Goal: Task Accomplishment & Management: Complete application form

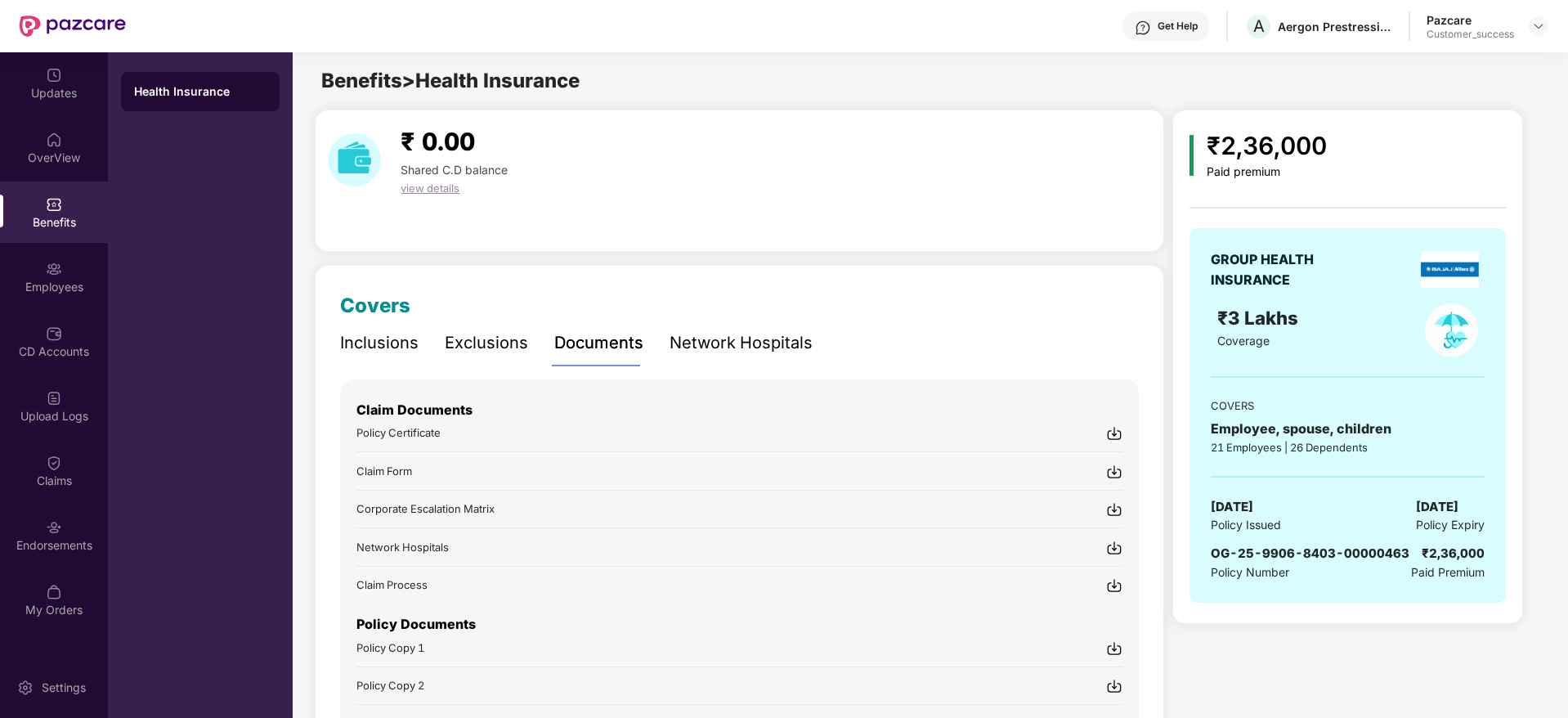
scroll to position [184, 0]
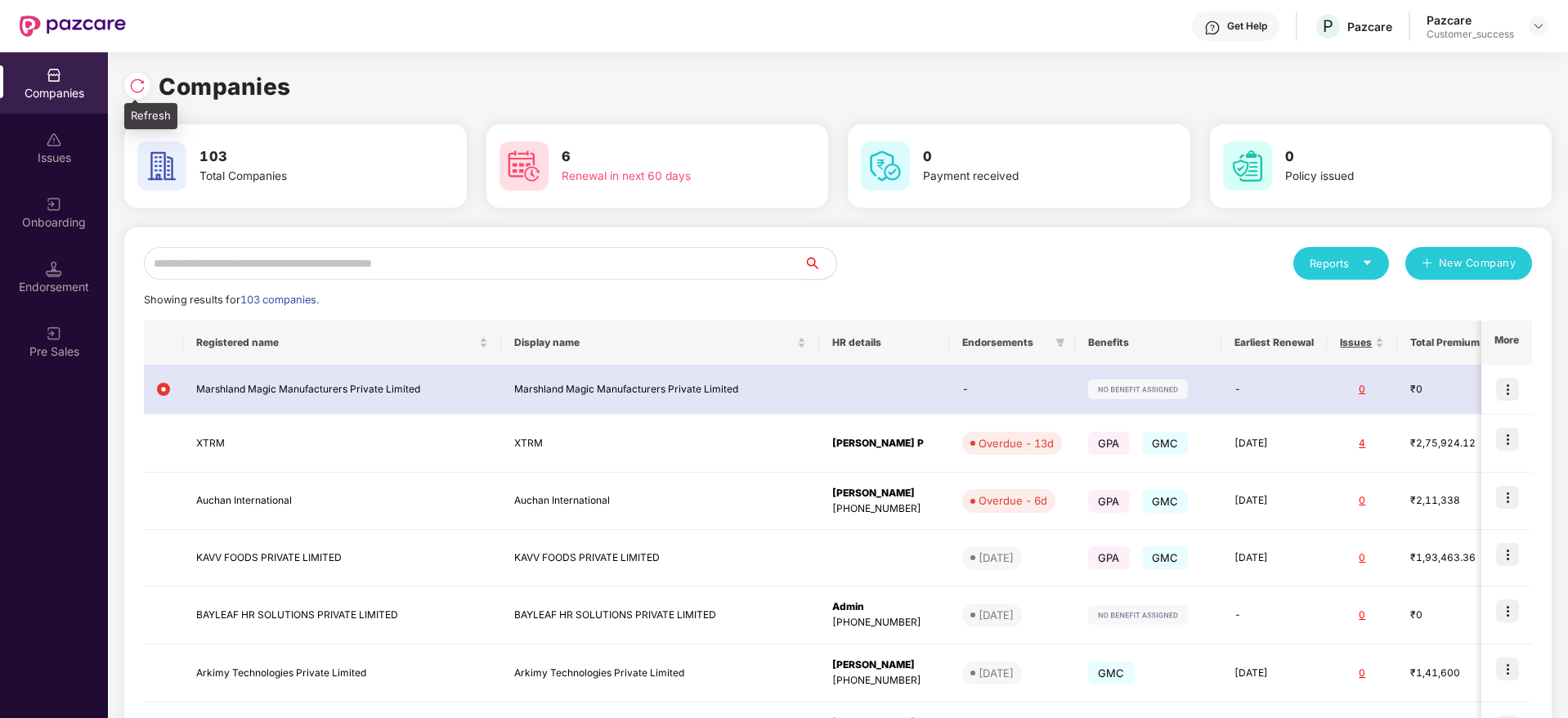
click at [139, 90] on img at bounding box center [138, 86] width 16 height 16
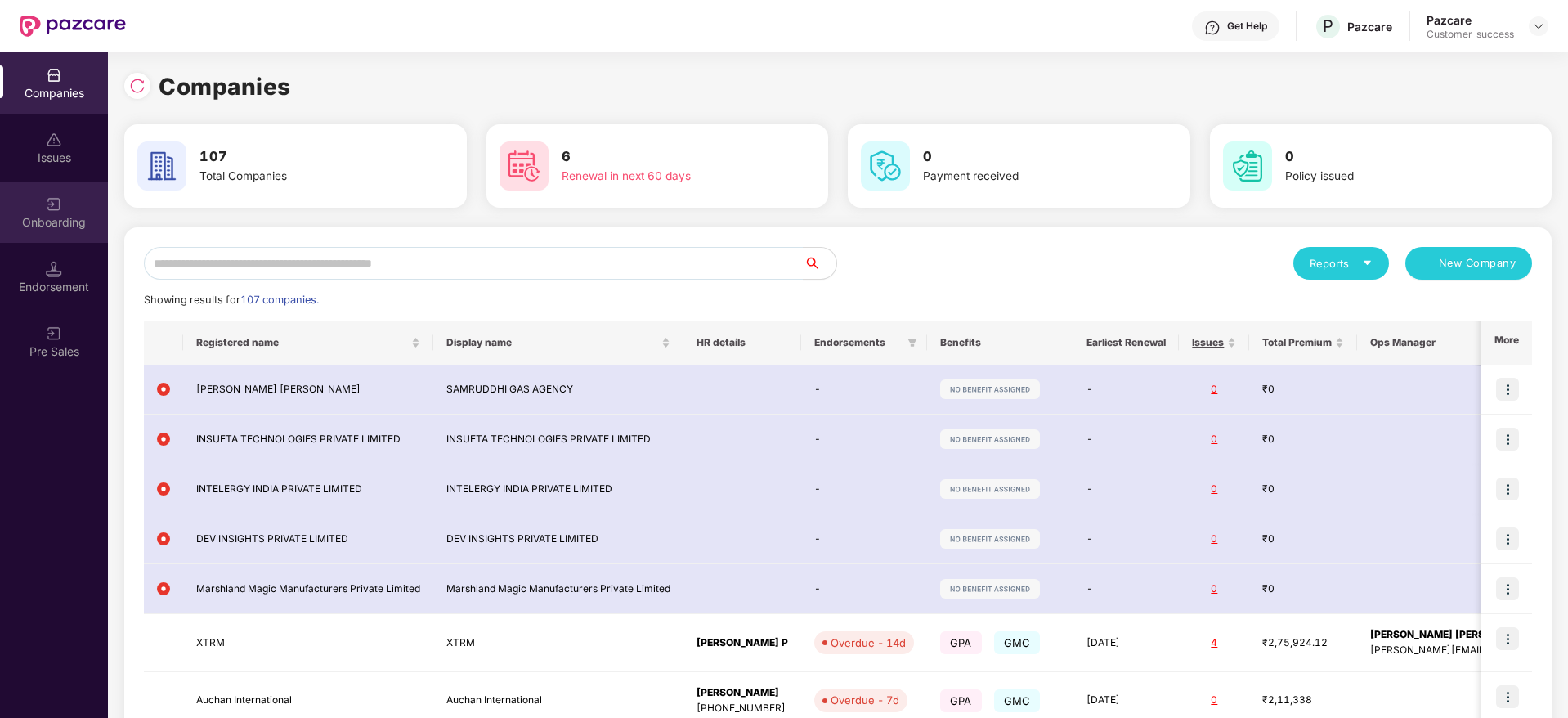
click at [48, 207] on img at bounding box center [54, 204] width 16 height 16
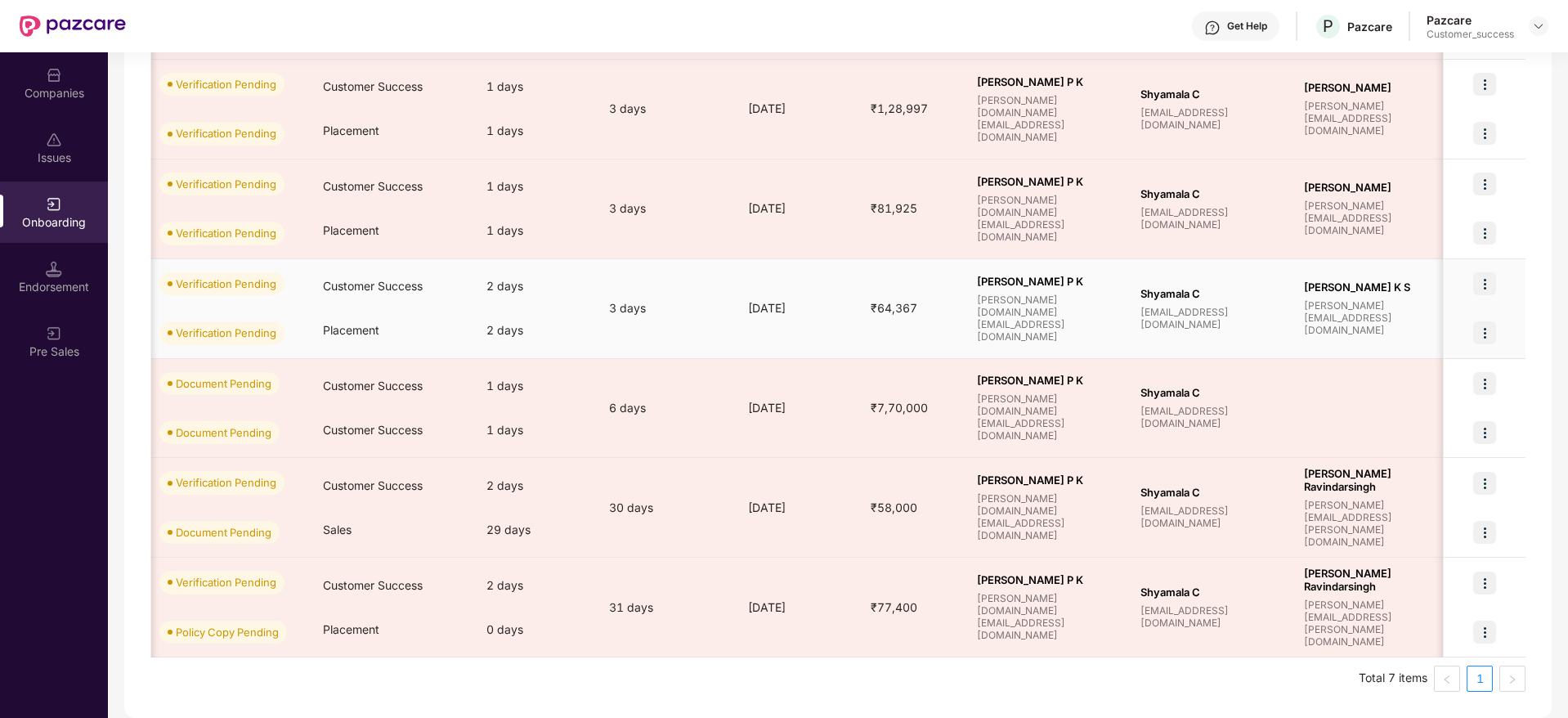
scroll to position [0, 500]
click at [1492, 279] on img at bounding box center [1484, 283] width 23 height 23
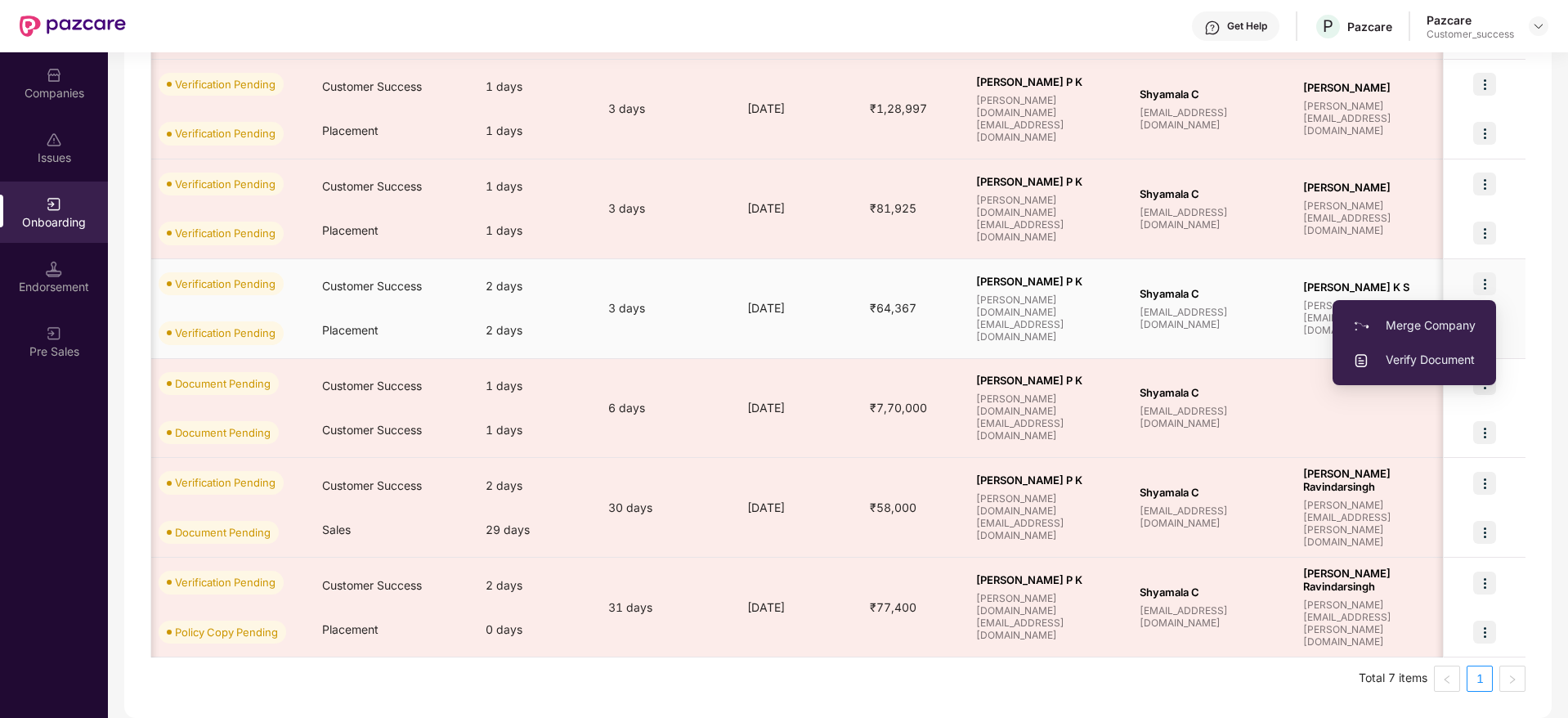
click at [1417, 349] on li "Verify Document" at bounding box center [1414, 359] width 163 height 35
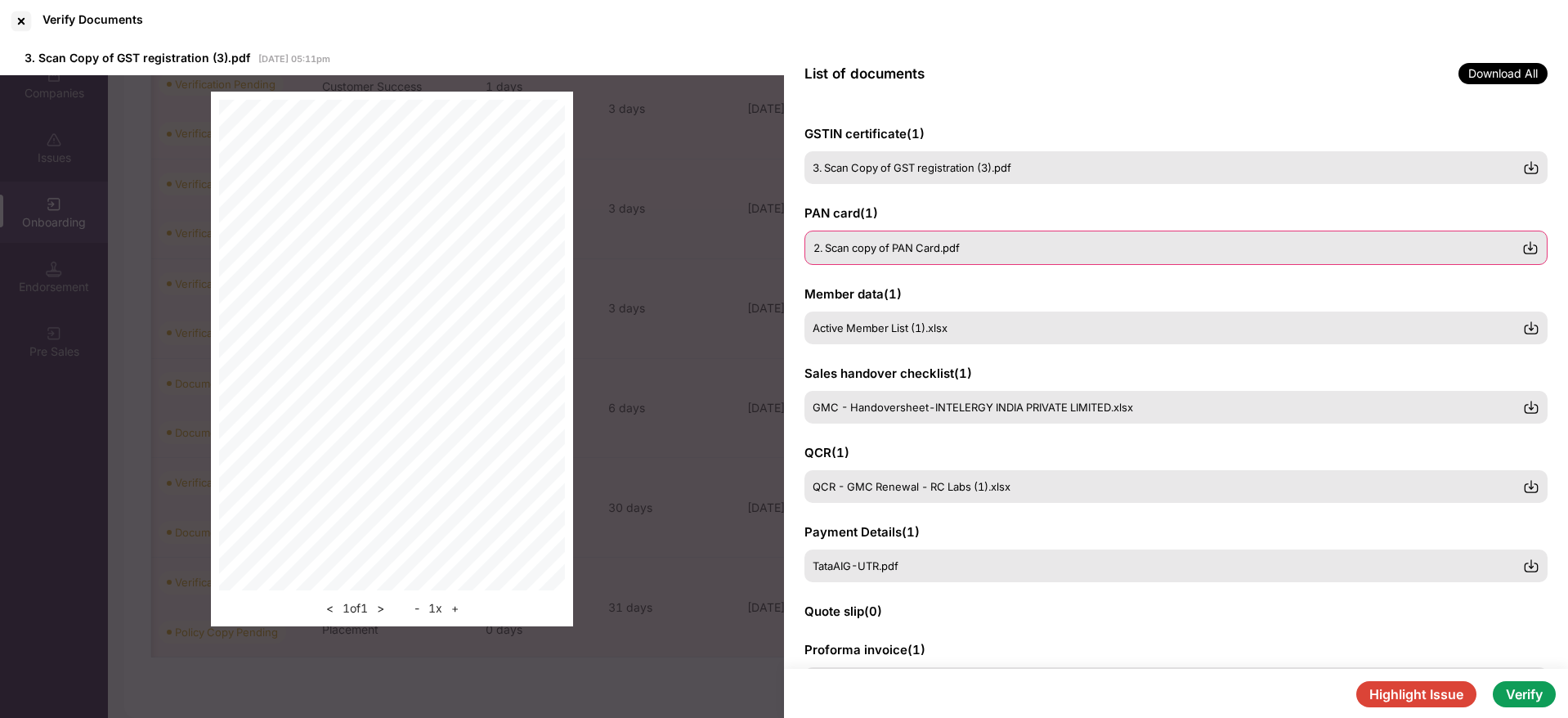
click at [842, 243] on span "2. Scan copy of PAN Card.pdf" at bounding box center [887, 247] width 146 height 13
click at [855, 331] on span "Active Member List (1).xlsx" at bounding box center [881, 327] width 135 height 13
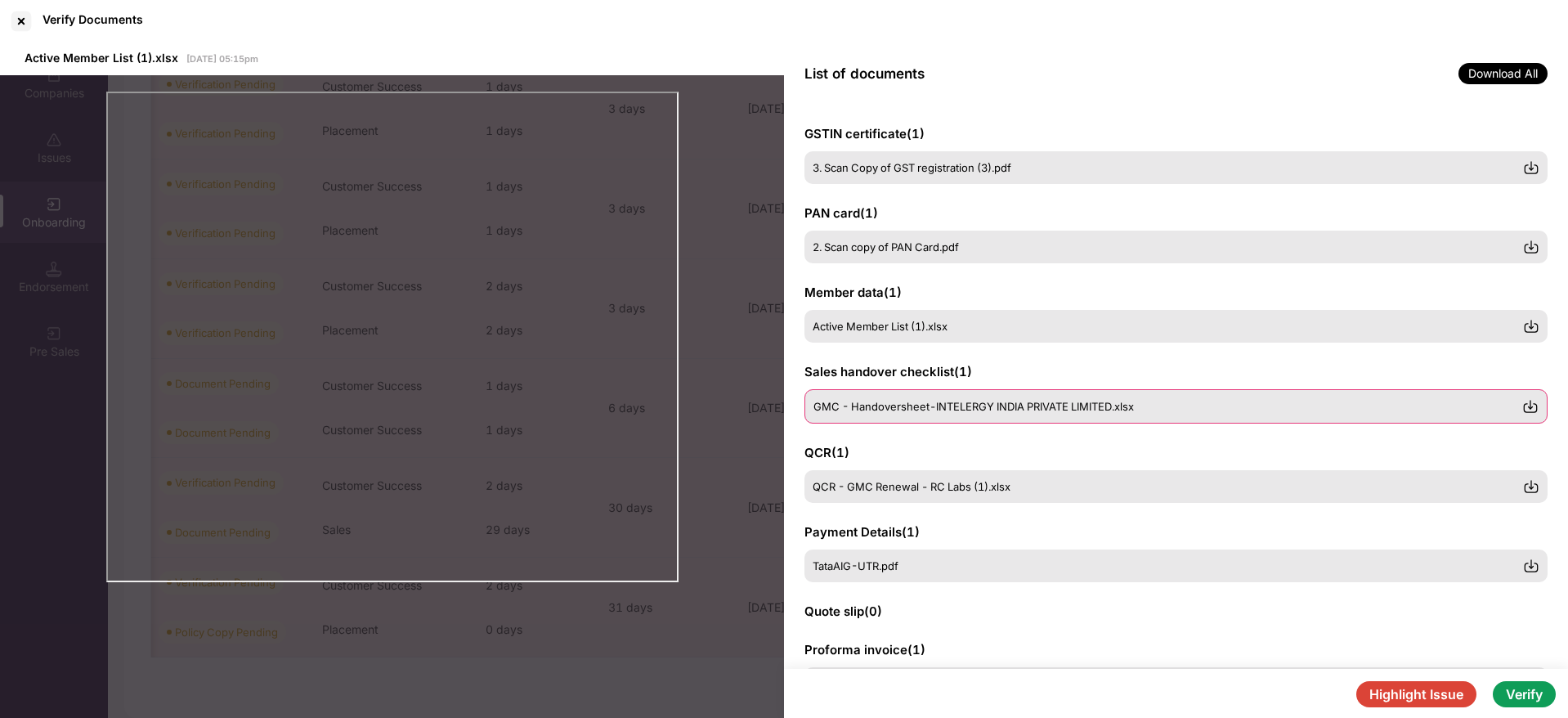
click at [1521, 406] on img at bounding box center [1530, 406] width 16 height 16
click at [888, 324] on span "Active Member List (1).xlsx" at bounding box center [881, 327] width 135 height 13
click at [1521, 321] on img at bounding box center [1530, 327] width 16 height 16
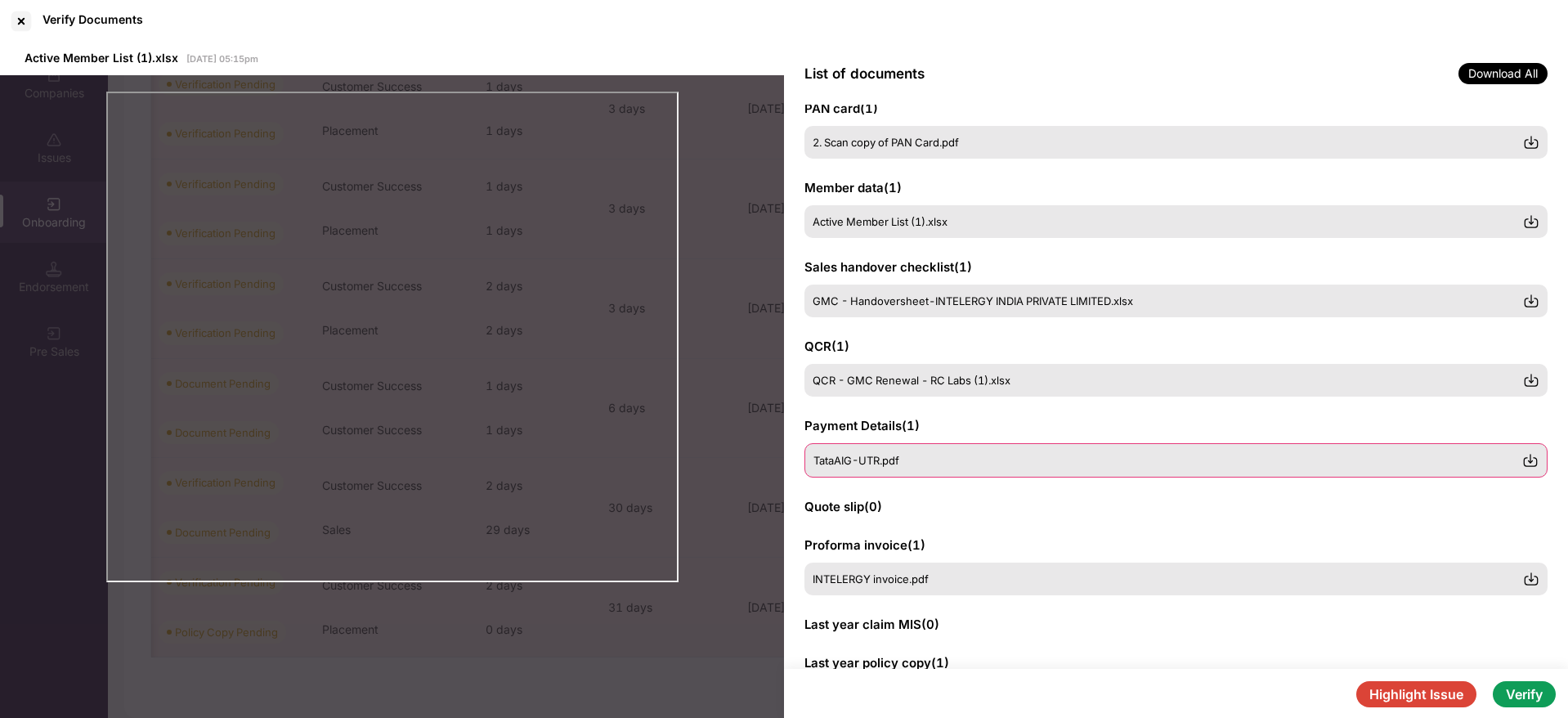
scroll to position [112, 0]
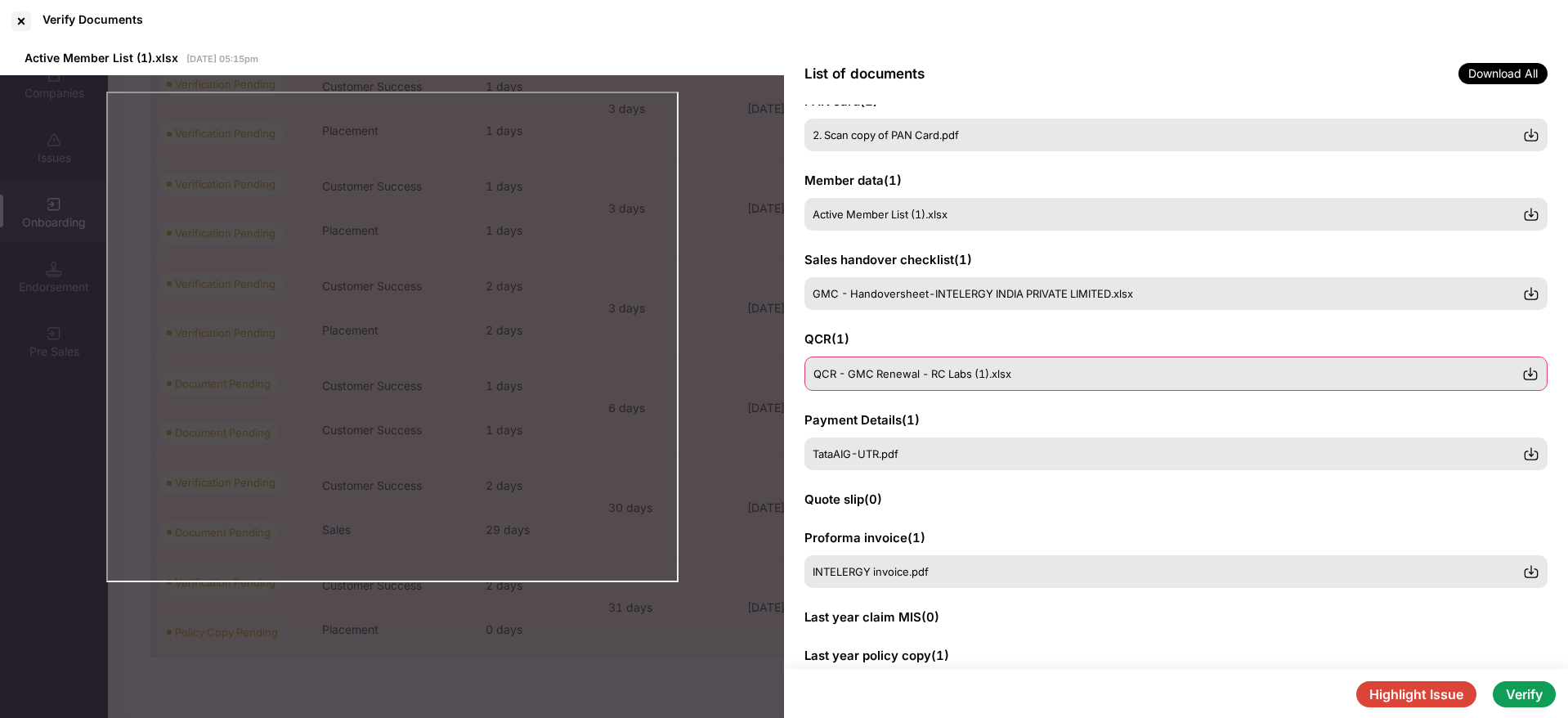
click at [1002, 379] on span "QCR - GMC Renewal - RC Labs (1).xlsx" at bounding box center [912, 373] width 198 height 13
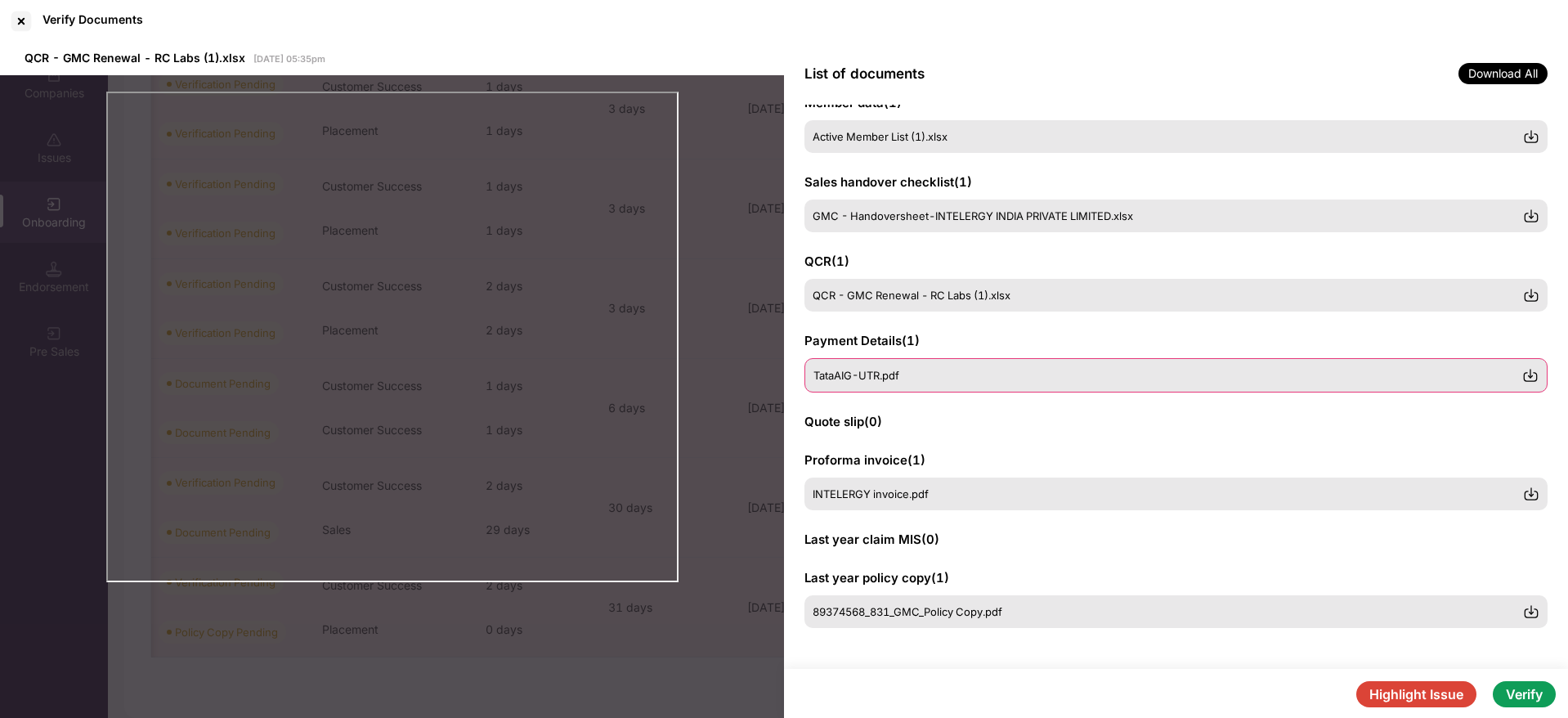
scroll to position [188, 0]
click at [1524, 365] on div "TataAIG-UTR.pdf" at bounding box center [1176, 375] width 742 height 35
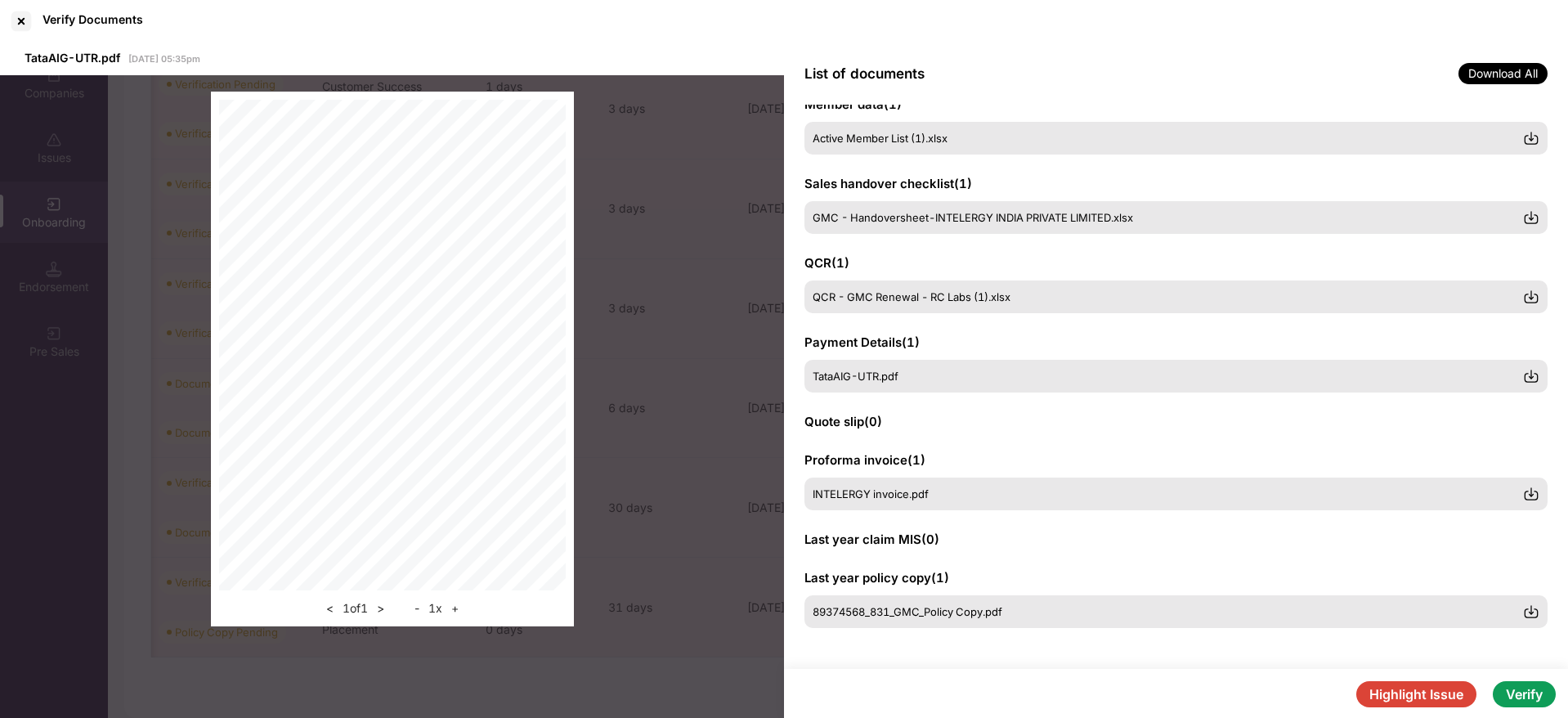
click at [625, 379] on div "< 1 of 1 > - 1 x +" at bounding box center [391, 359] width 784 height 567
click at [1526, 375] on img at bounding box center [1530, 375] width 16 height 16
click at [1532, 496] on img at bounding box center [1530, 493] width 16 height 16
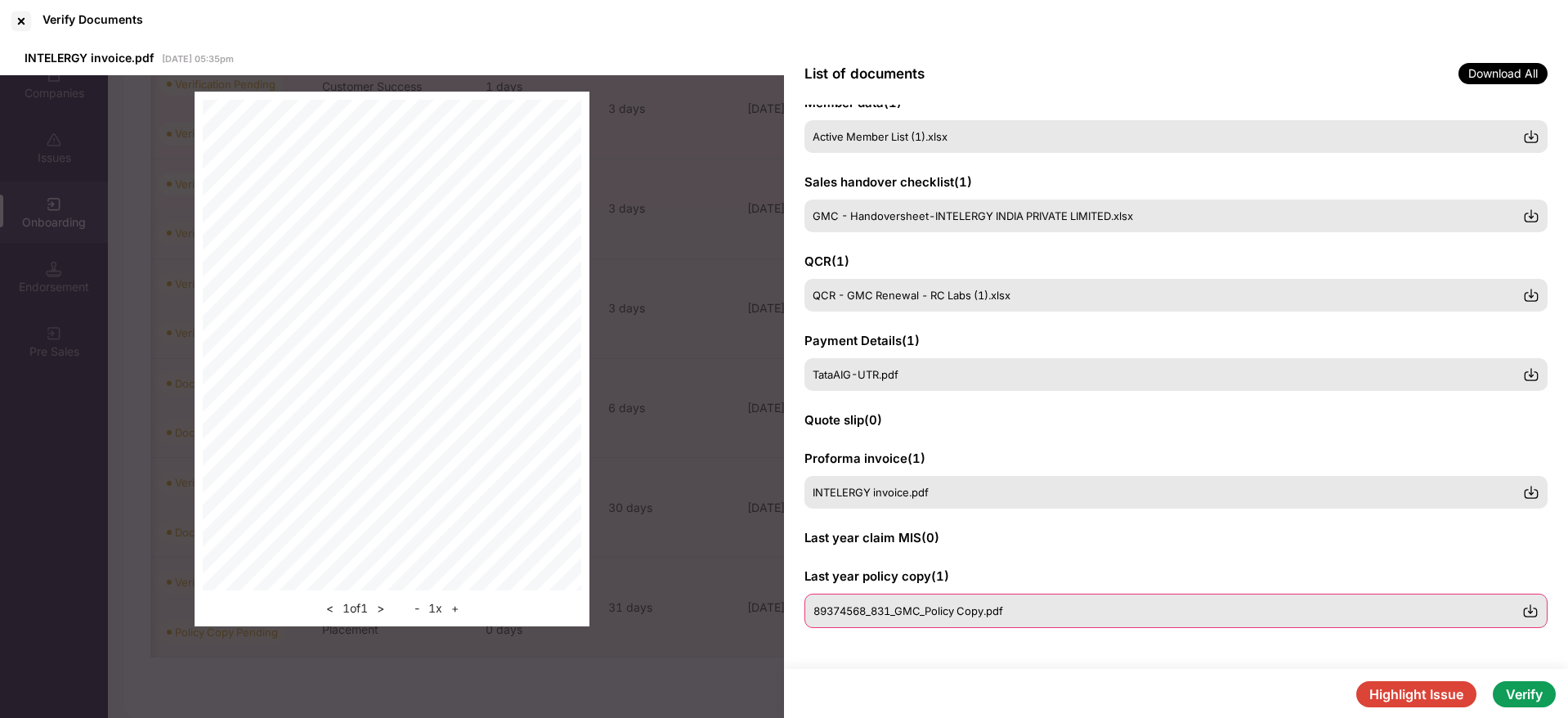
click at [1526, 612] on img at bounding box center [1530, 610] width 16 height 16
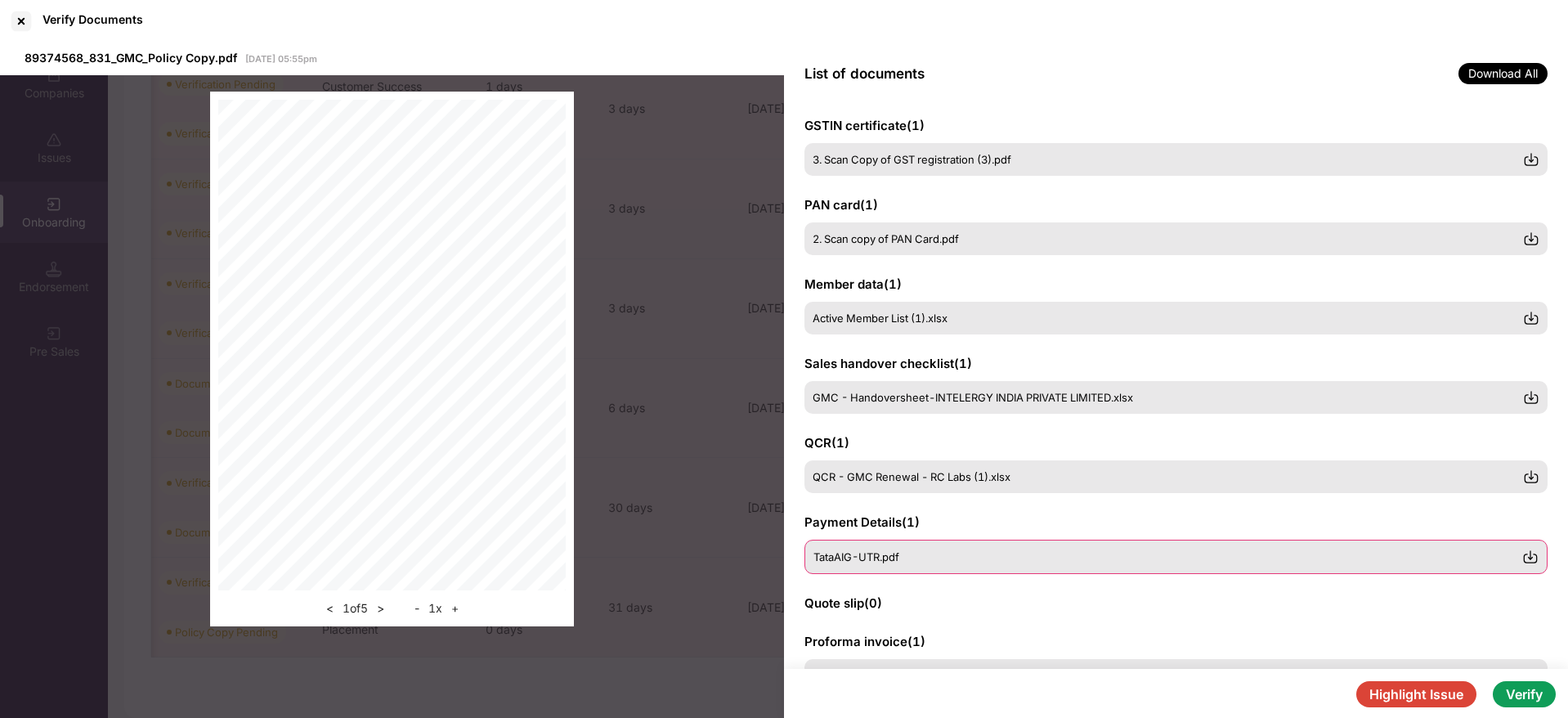
scroll to position [0, 0]
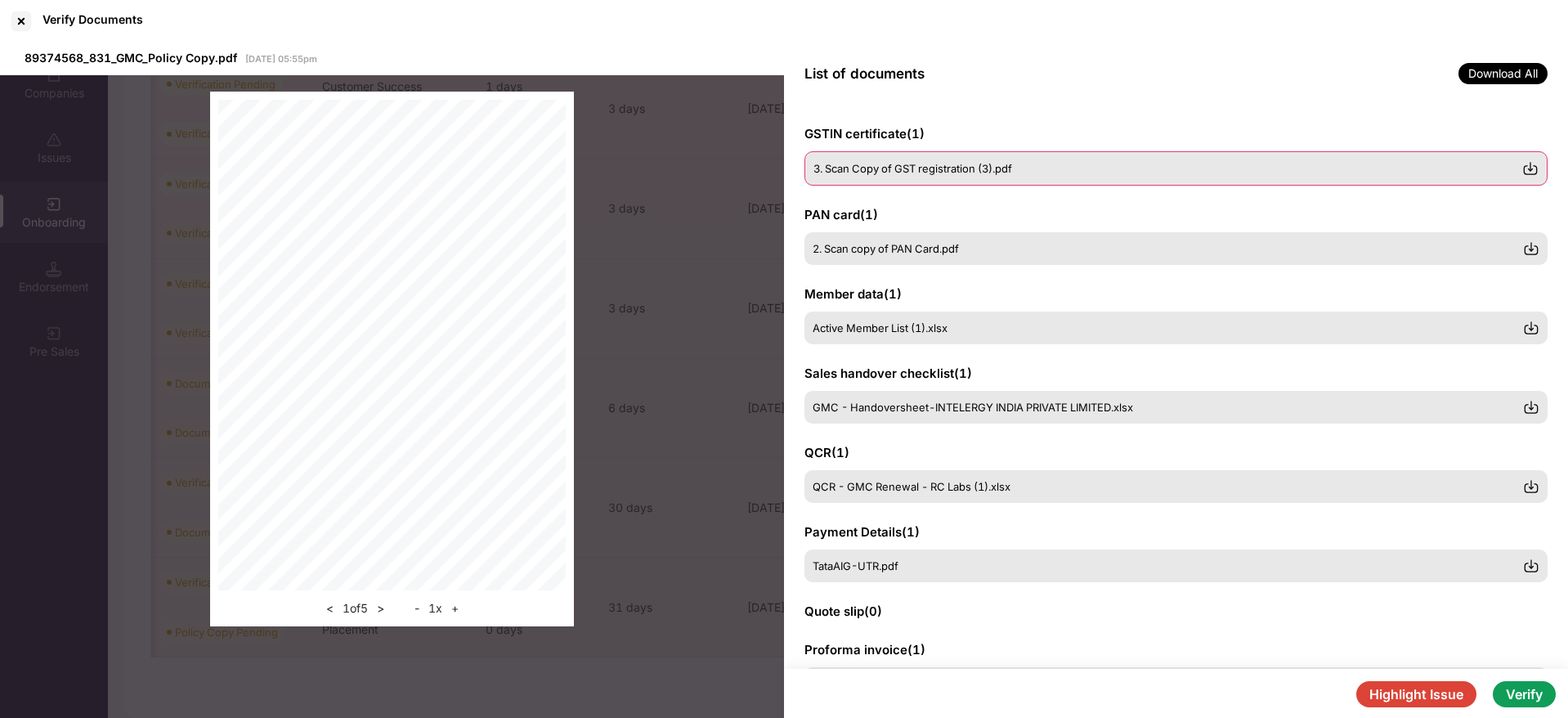
click at [1531, 172] on img at bounding box center [1530, 169] width 16 height 16
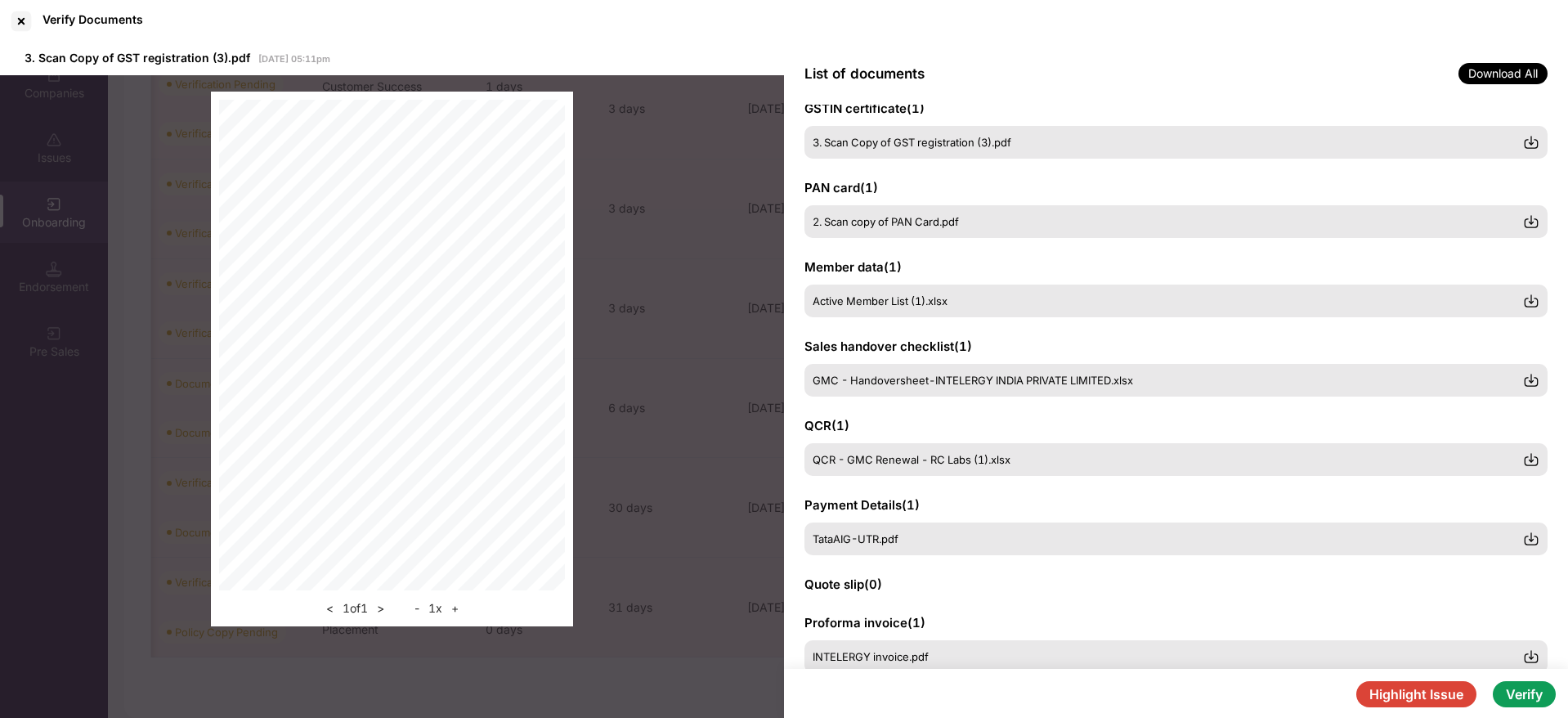
scroll to position [188, 0]
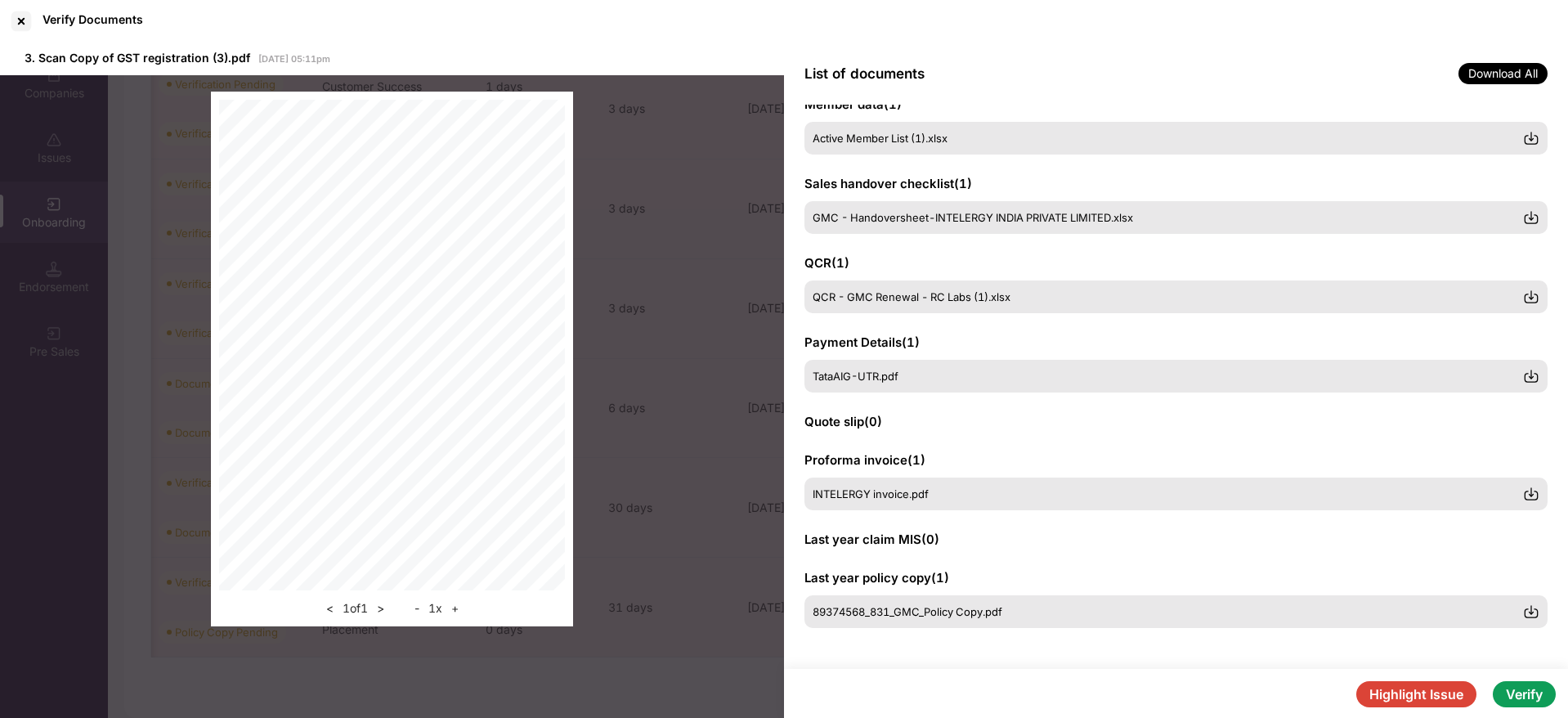
click at [1449, 692] on button "Highlight Issue" at bounding box center [1417, 693] width 120 height 26
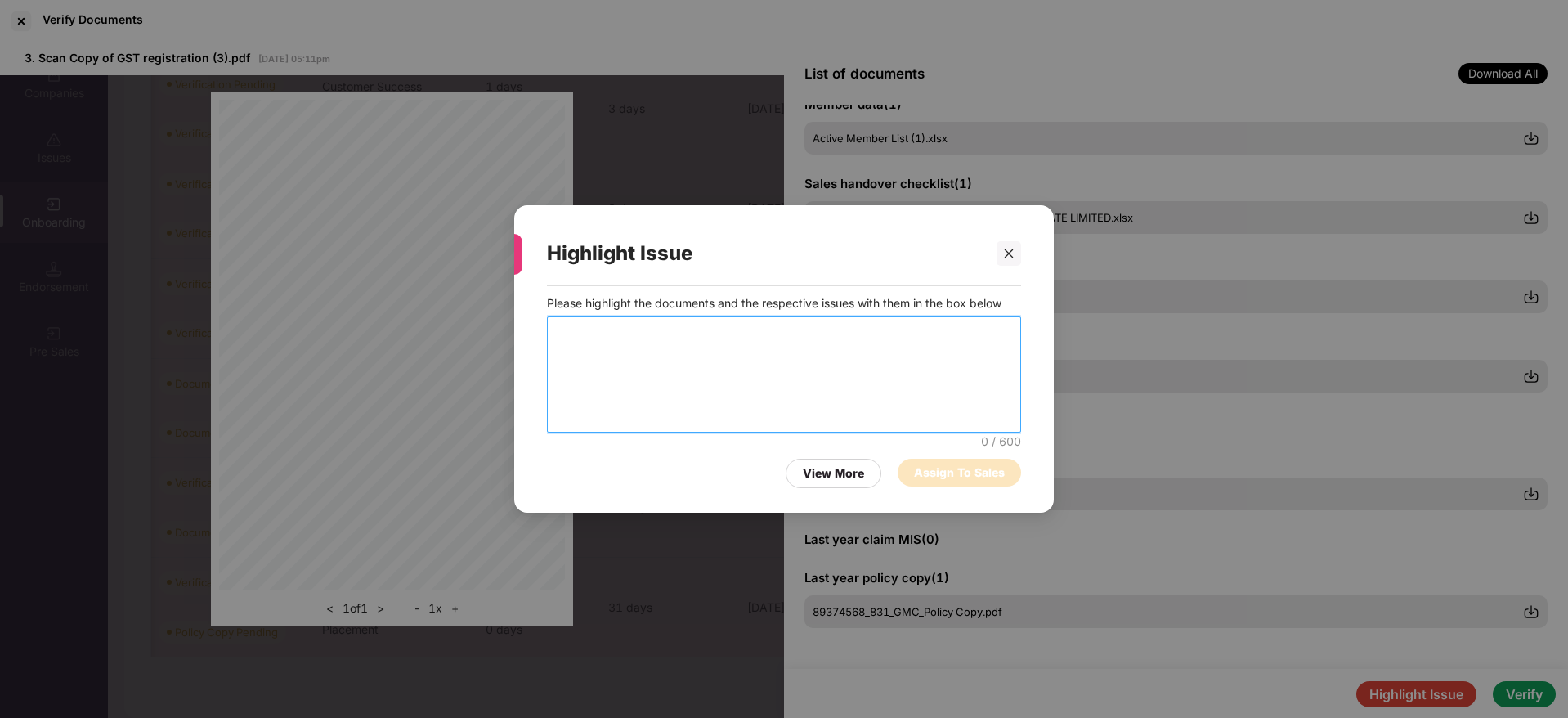
click at [714, 359] on textarea at bounding box center [784, 374] width 474 height 116
type textarea "**********"
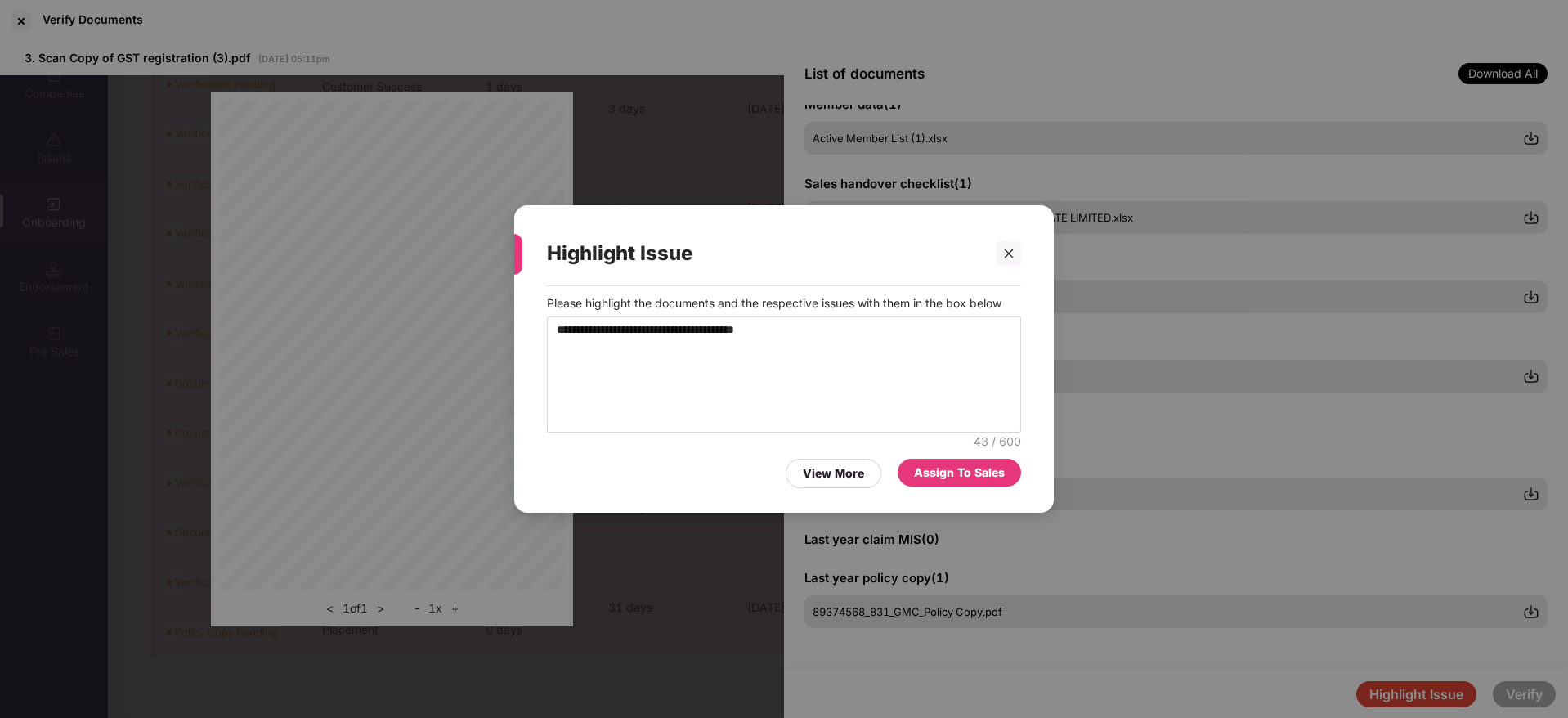
click at [960, 475] on div "Assign To Sales" at bounding box center [959, 473] width 90 height 18
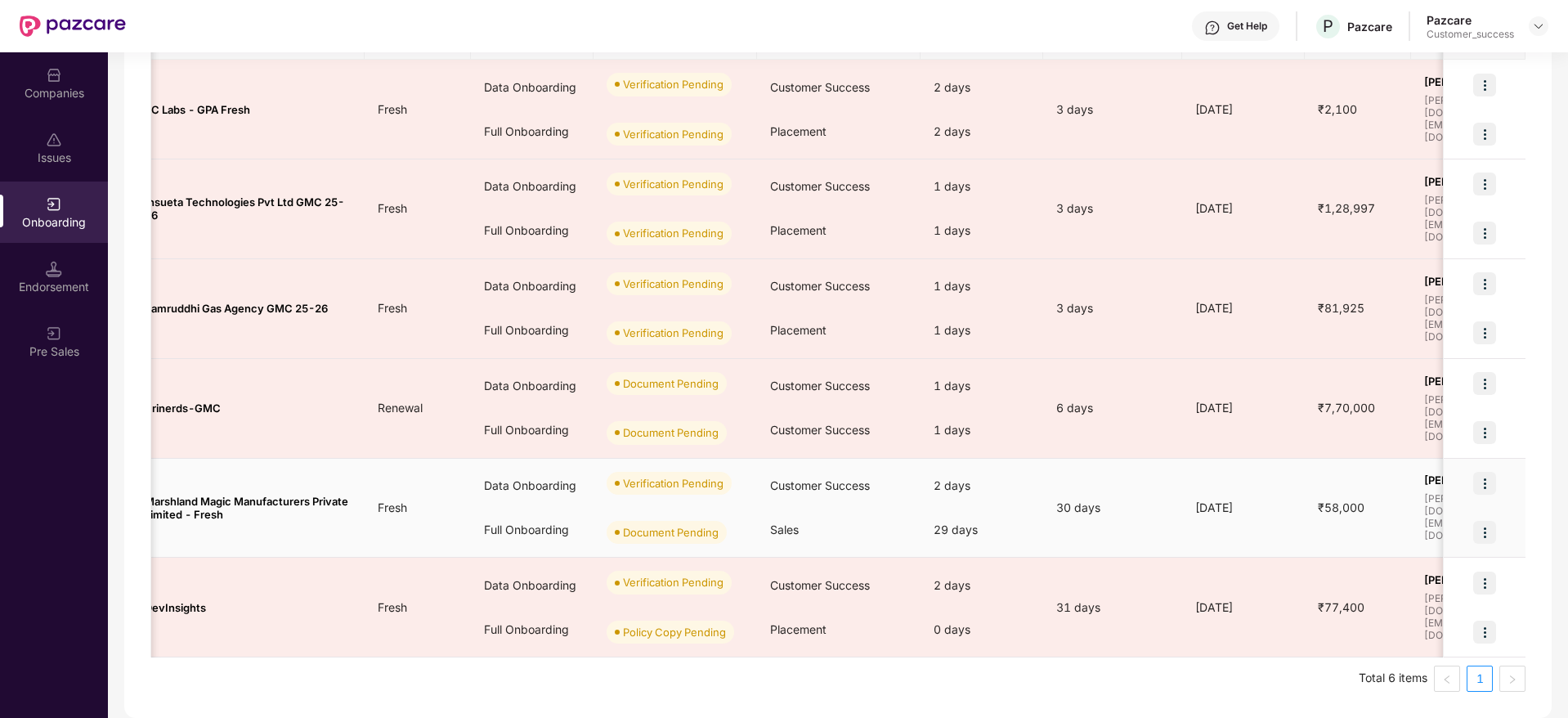
scroll to position [0, 0]
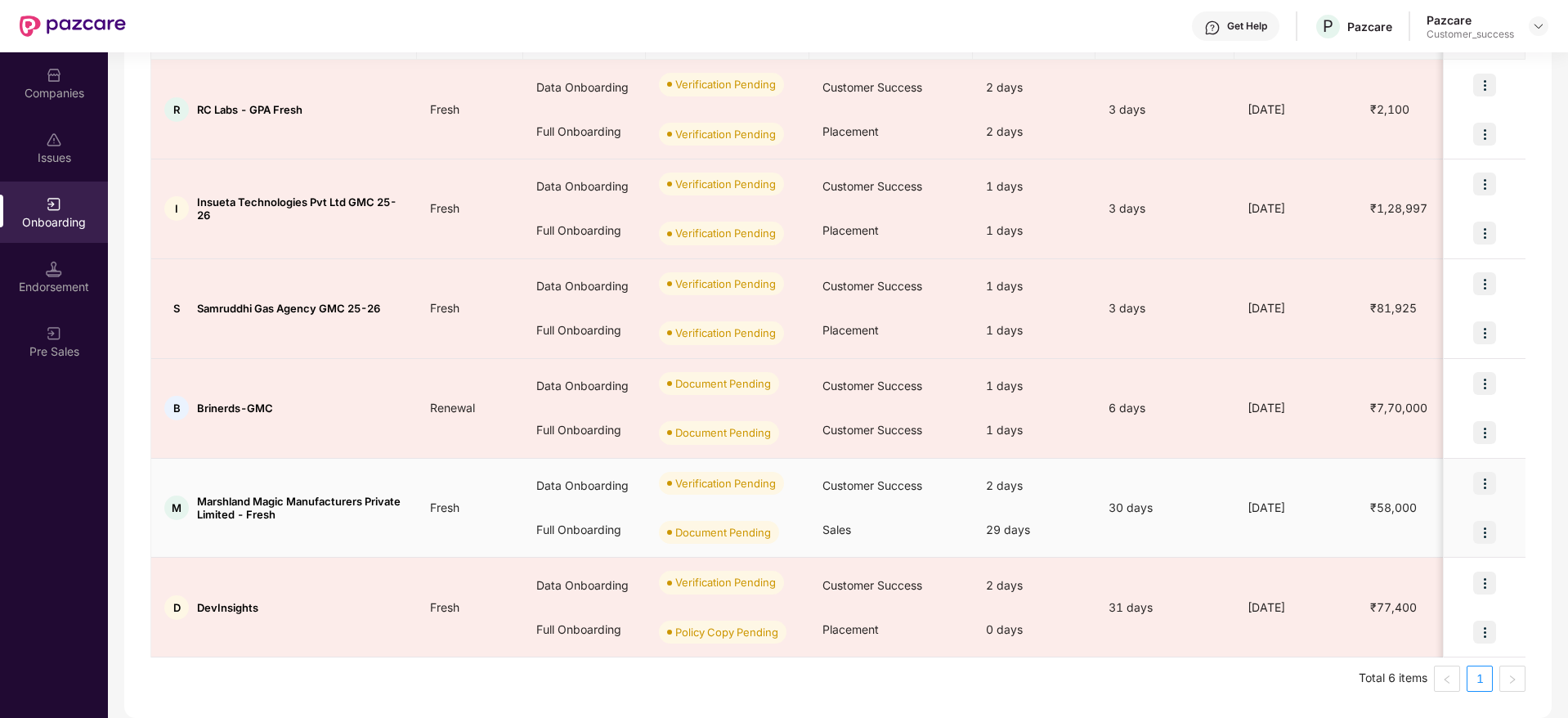
click at [1470, 486] on div at bounding box center [1484, 484] width 82 height 49
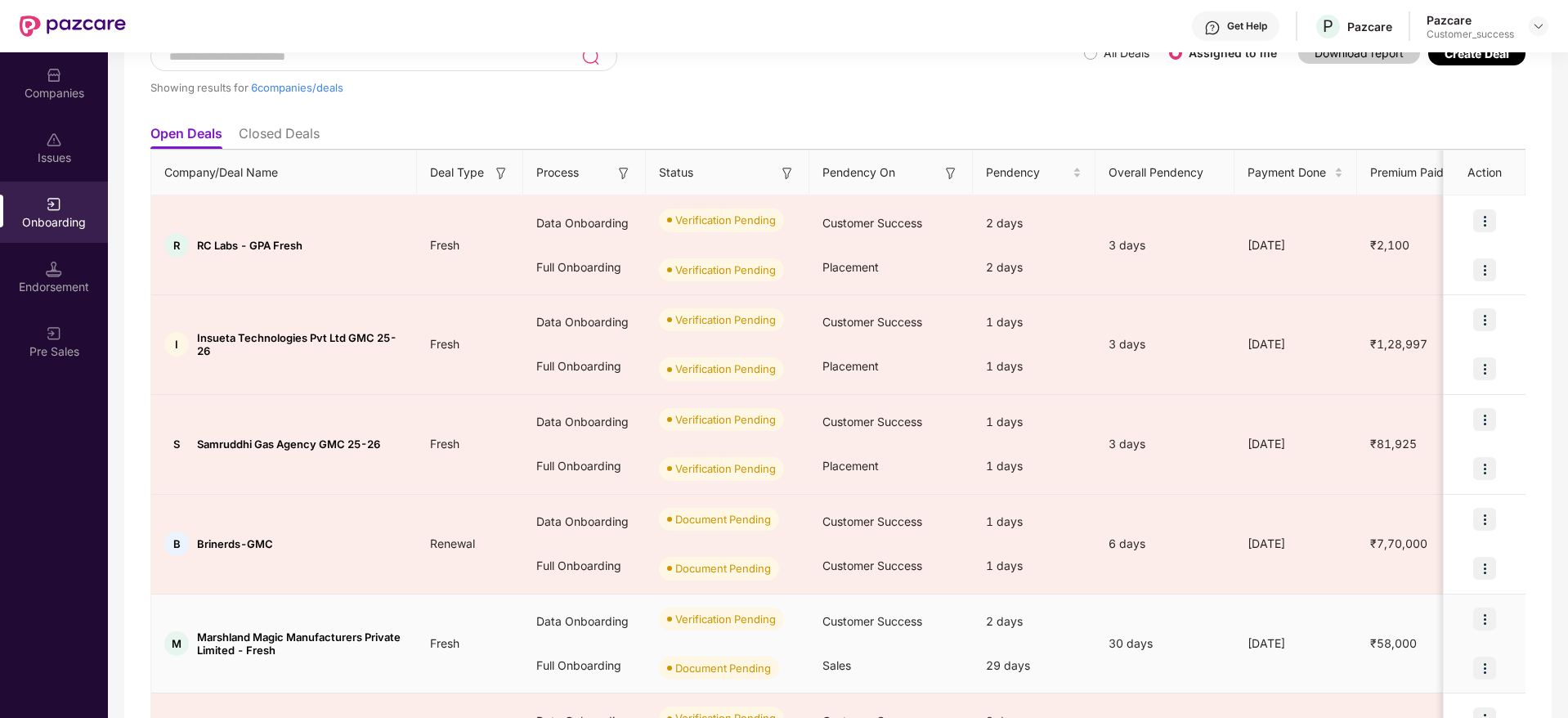
scroll to position [117, 0]
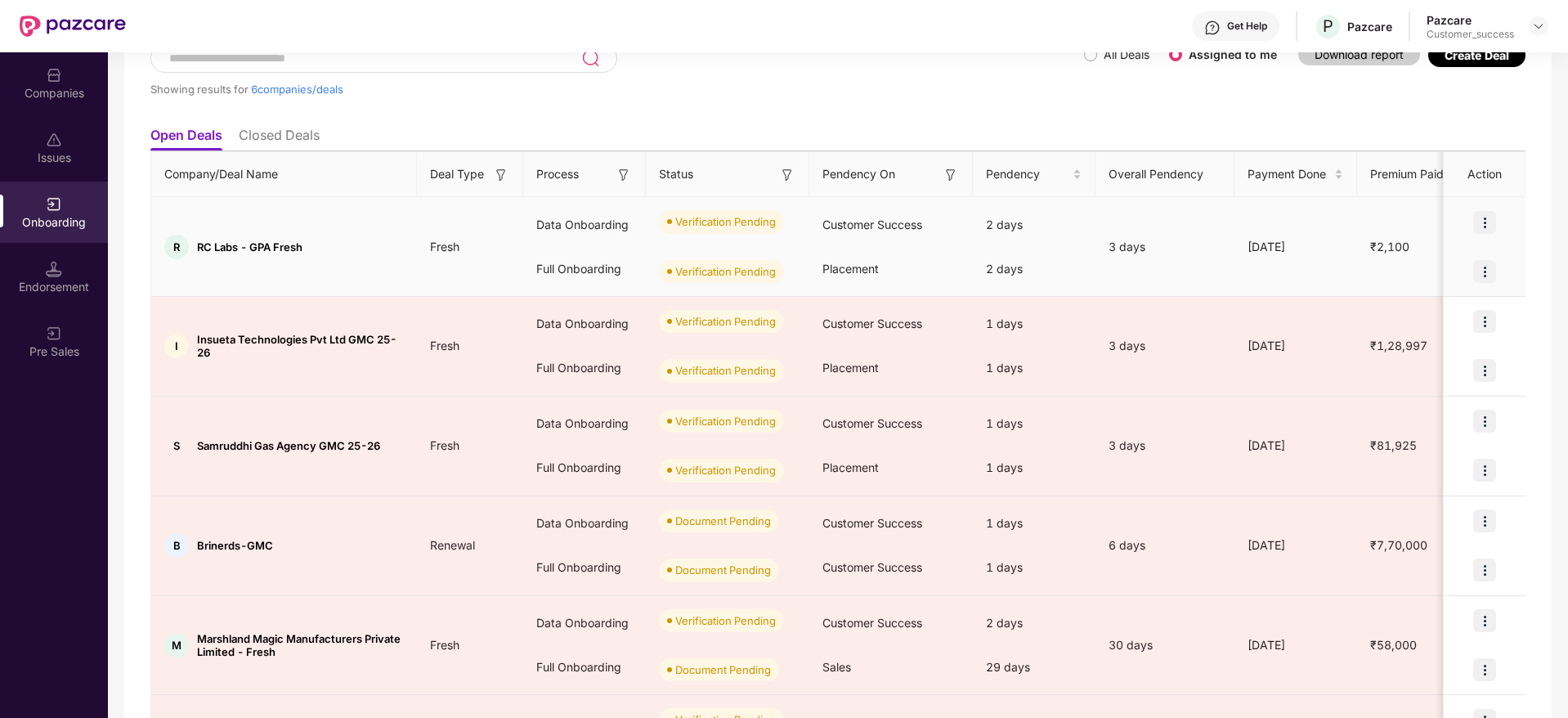
click at [1473, 220] on img at bounding box center [1484, 222] width 23 height 23
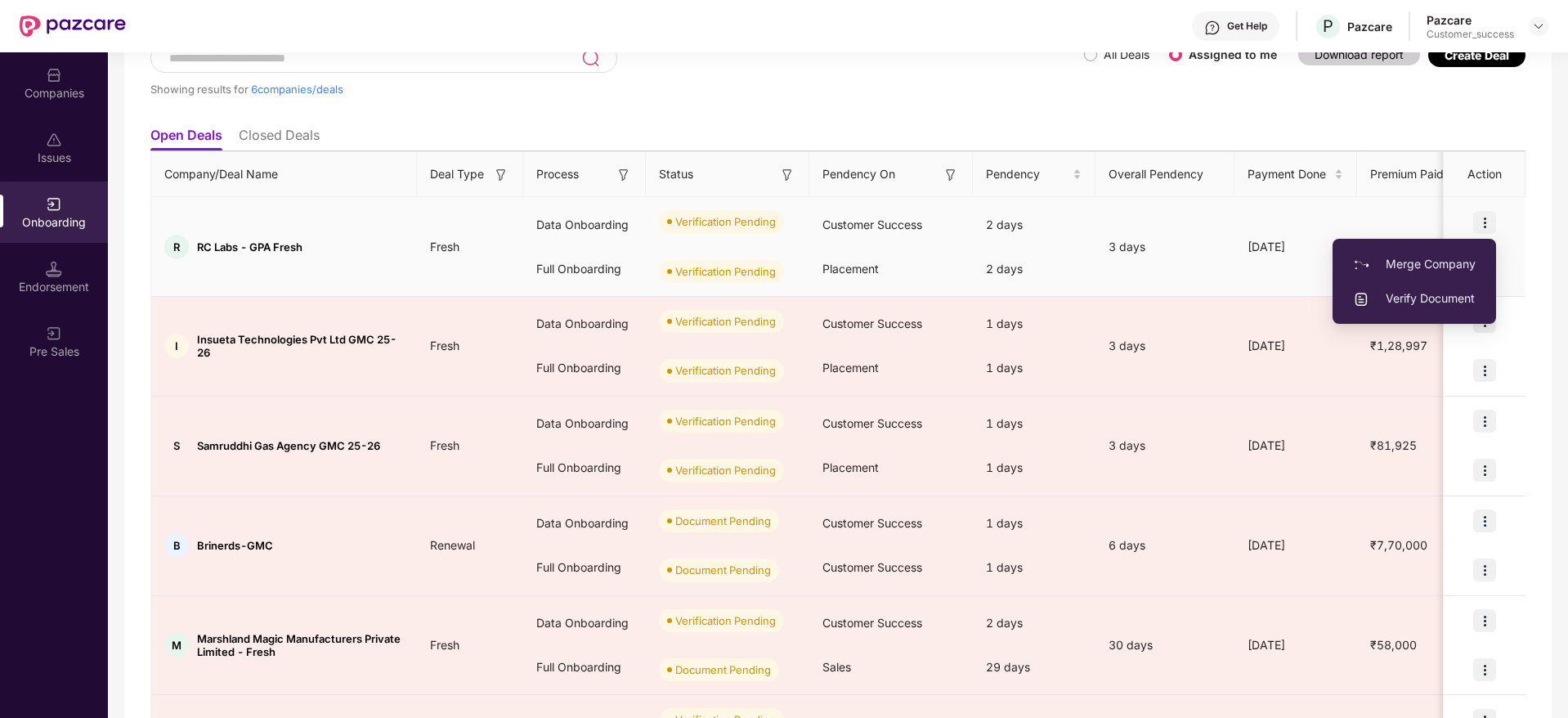
click at [1397, 289] on span "Verify Document" at bounding box center [1414, 298] width 122 height 18
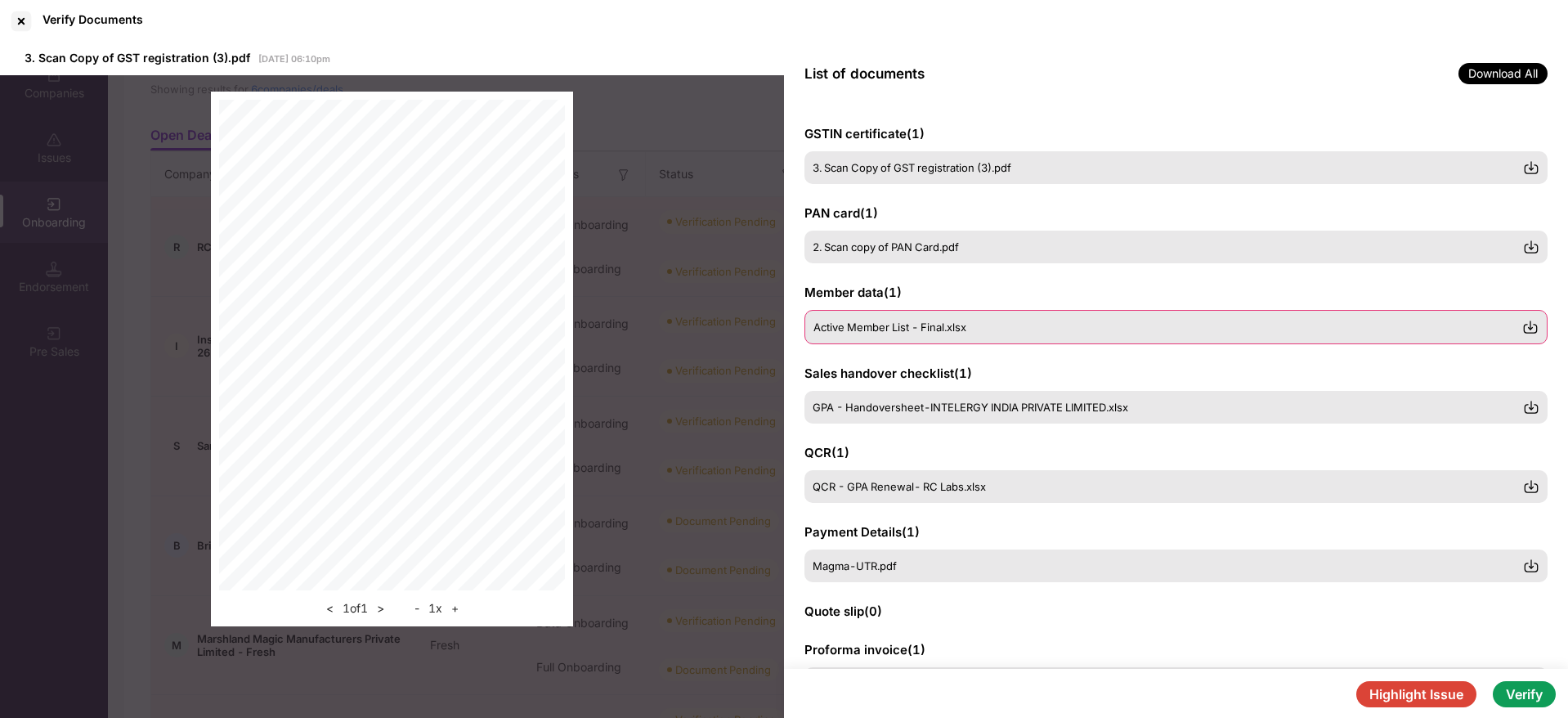
click at [921, 325] on span "Active Member List - Final.xlsx" at bounding box center [890, 327] width 153 height 13
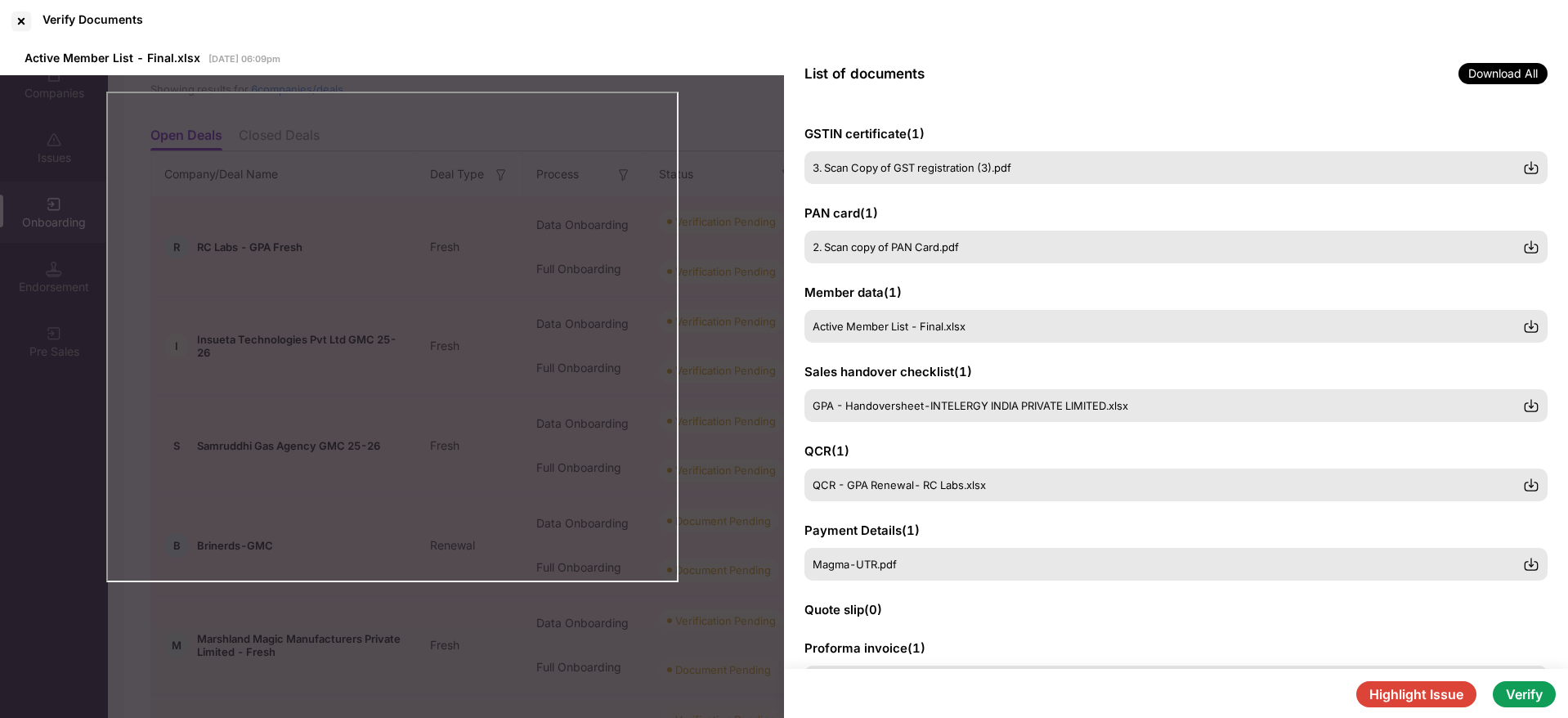
click at [1417, 691] on button "Highlight Issue" at bounding box center [1417, 693] width 120 height 26
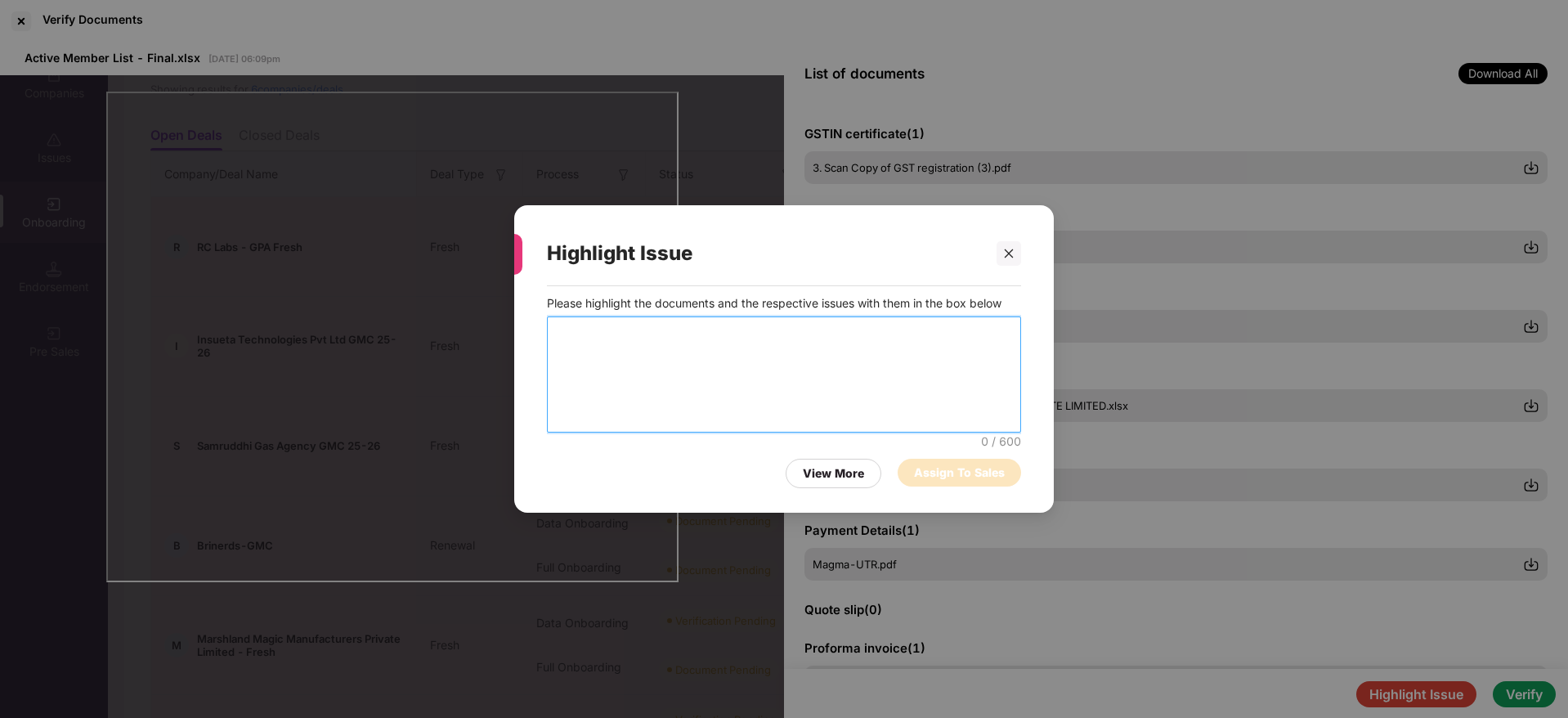
click at [620, 323] on textarea at bounding box center [784, 374] width 474 height 116
type textarea "**********"
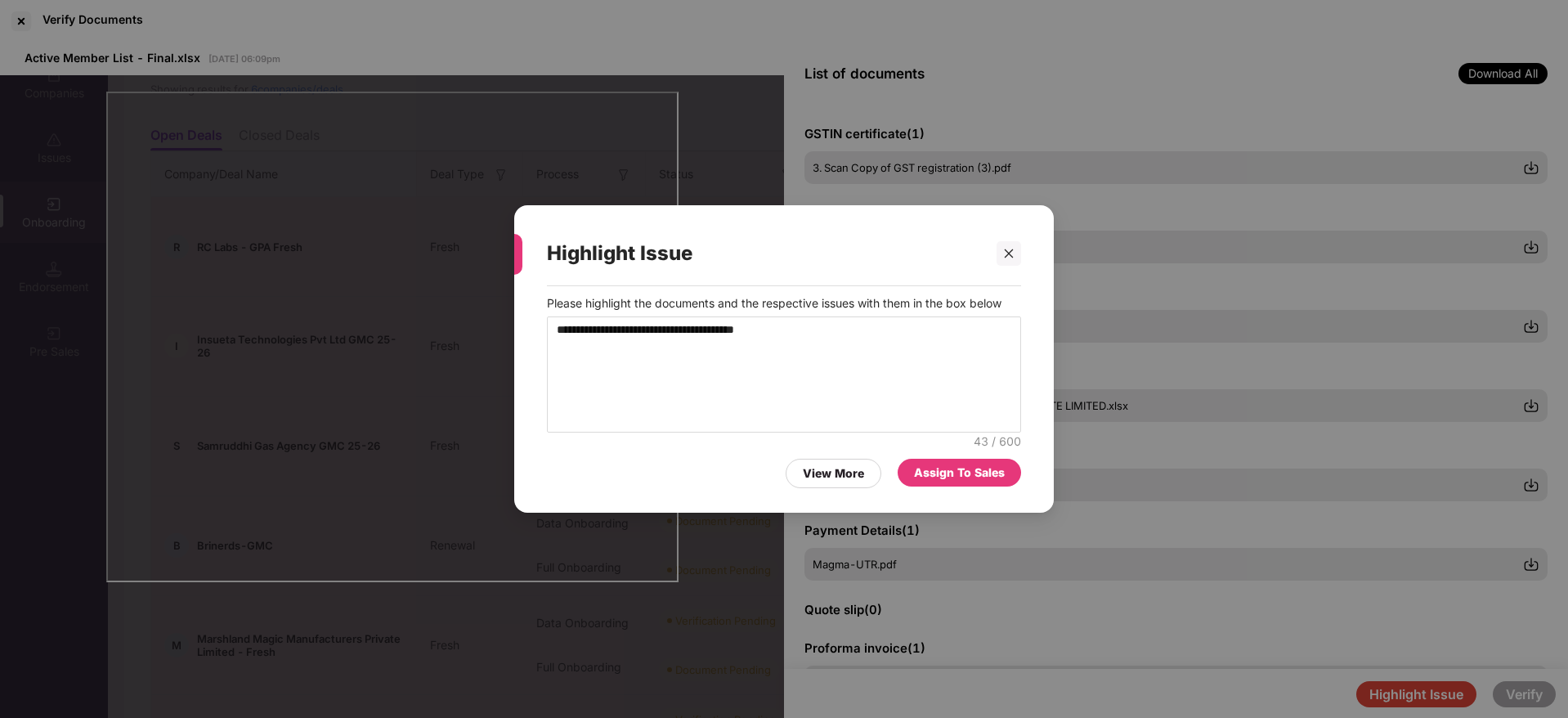
click at [949, 468] on div "Assign To Sales" at bounding box center [959, 473] width 90 height 18
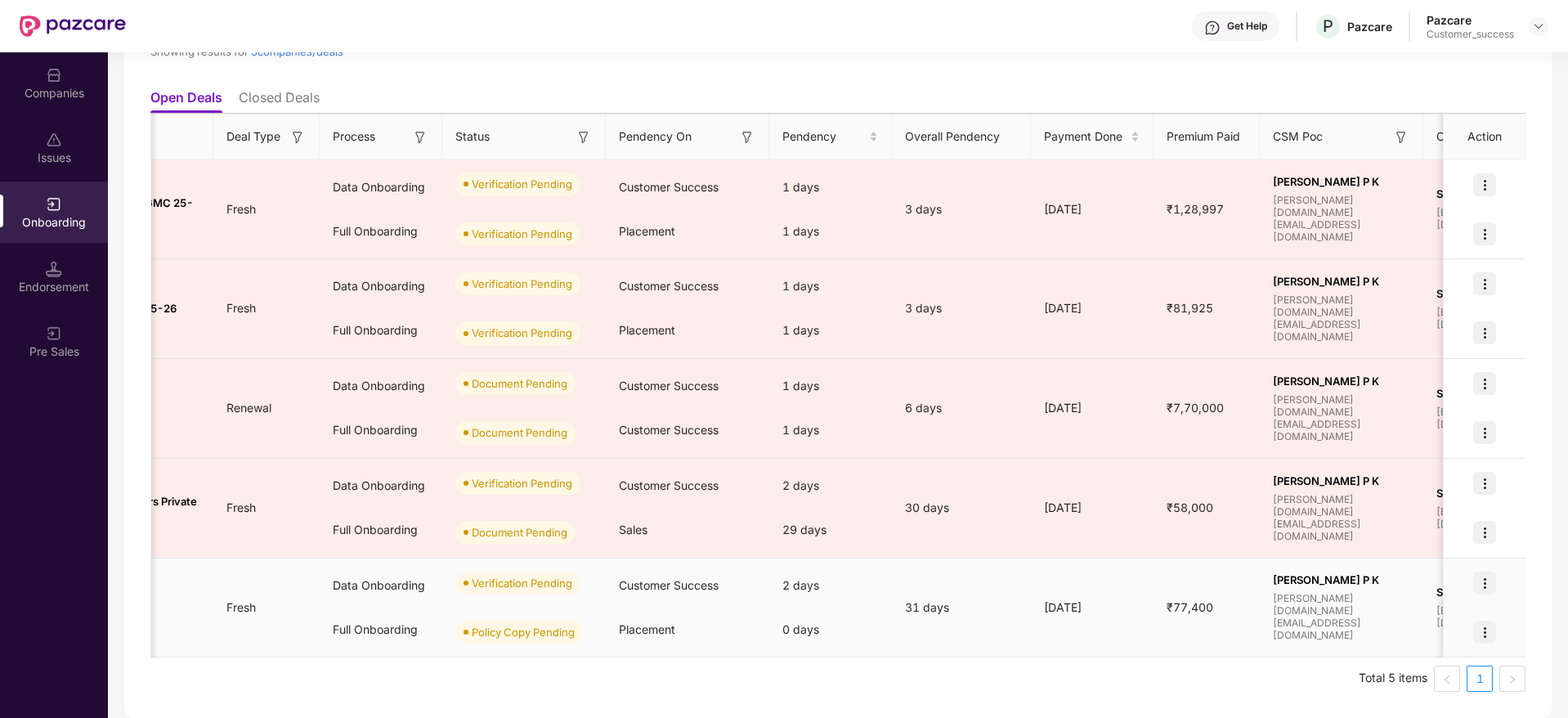
scroll to position [0, 0]
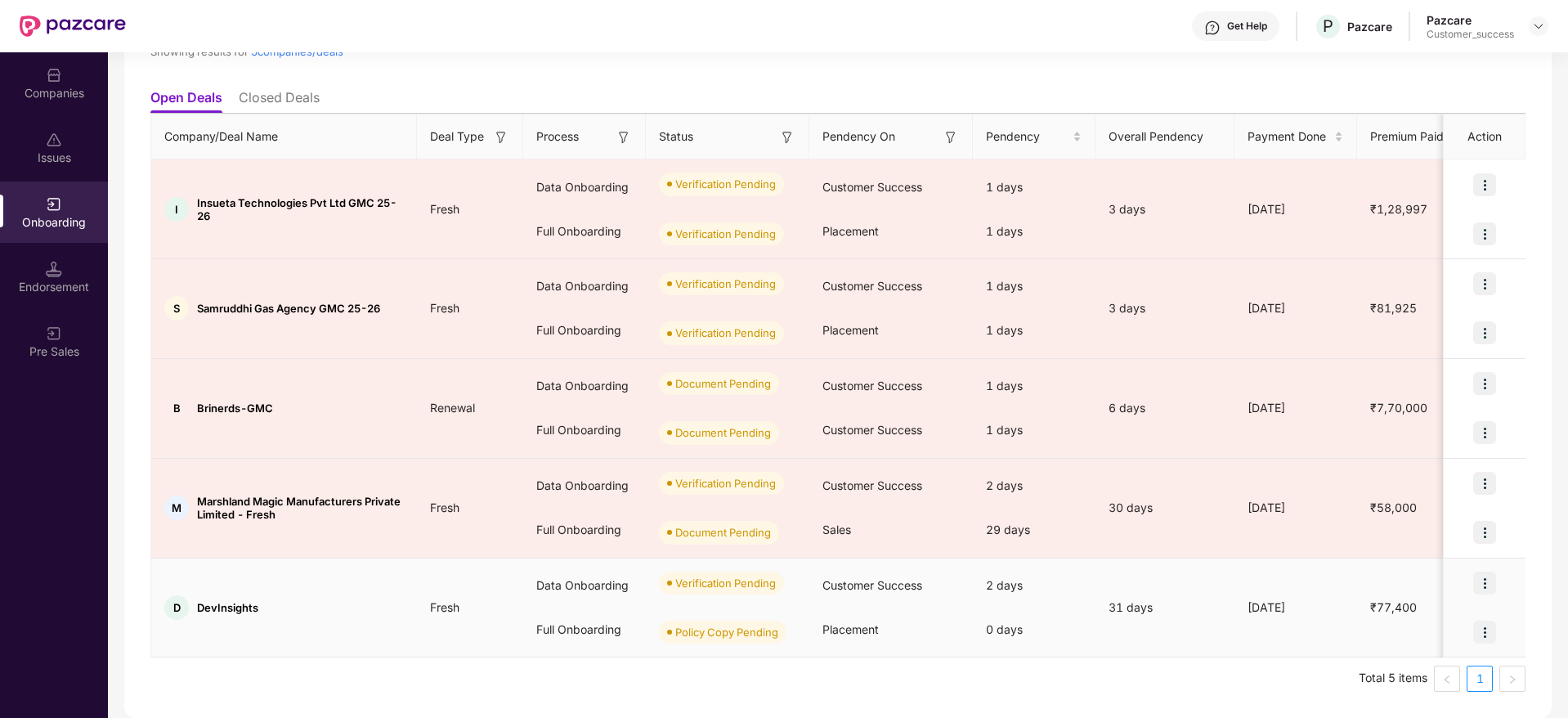
click at [1490, 586] on img at bounding box center [1484, 582] width 23 height 23
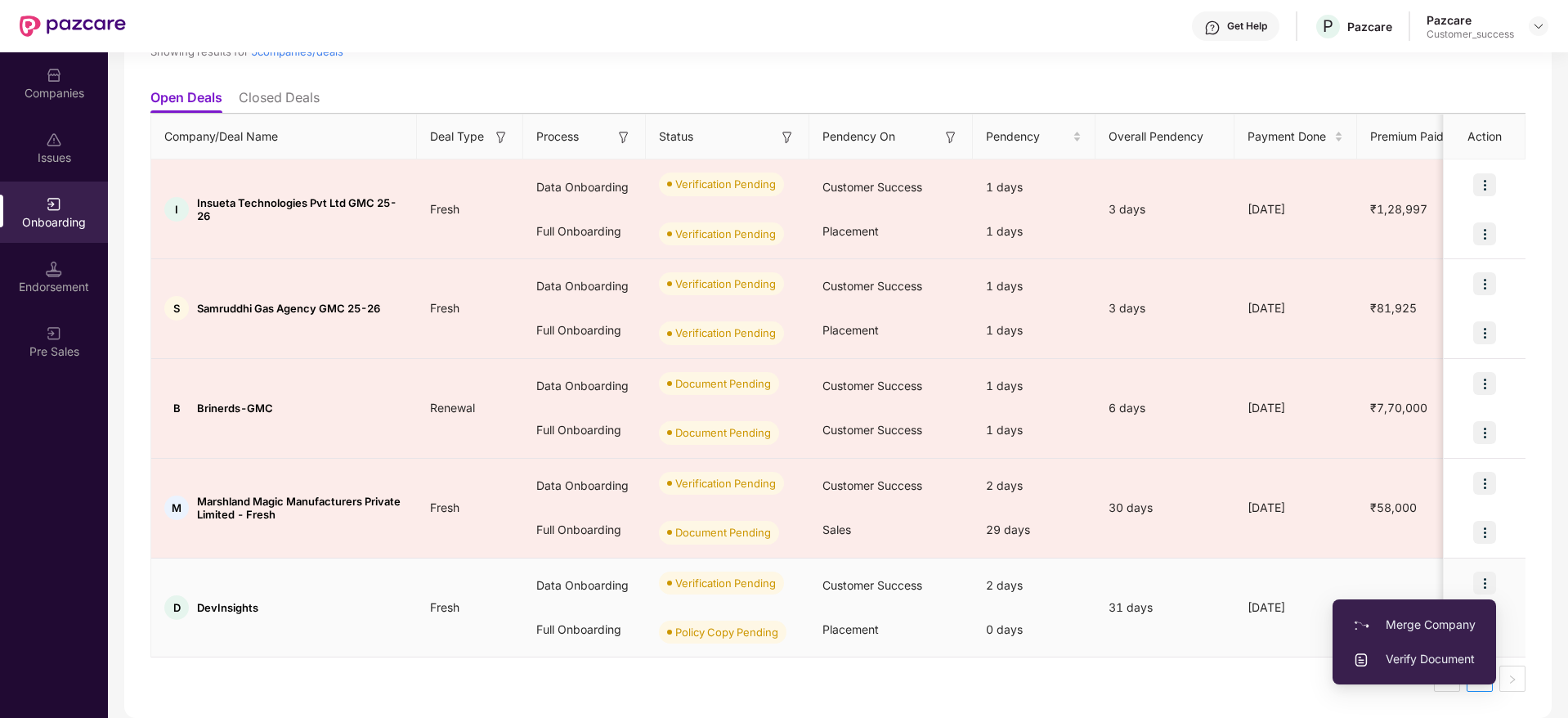
click at [1409, 656] on span "Verify Document" at bounding box center [1414, 659] width 122 height 18
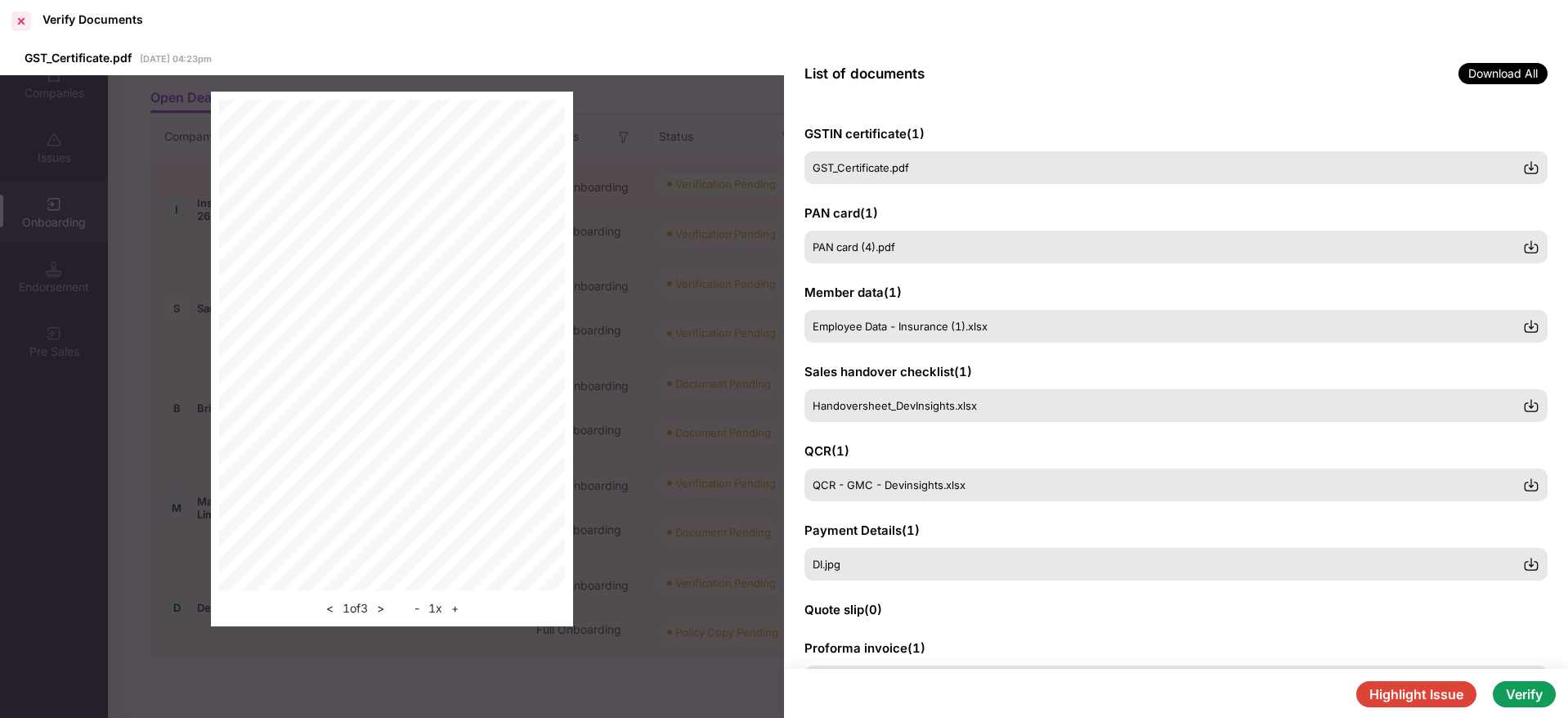
click at [18, 18] on div at bounding box center [21, 21] width 26 height 26
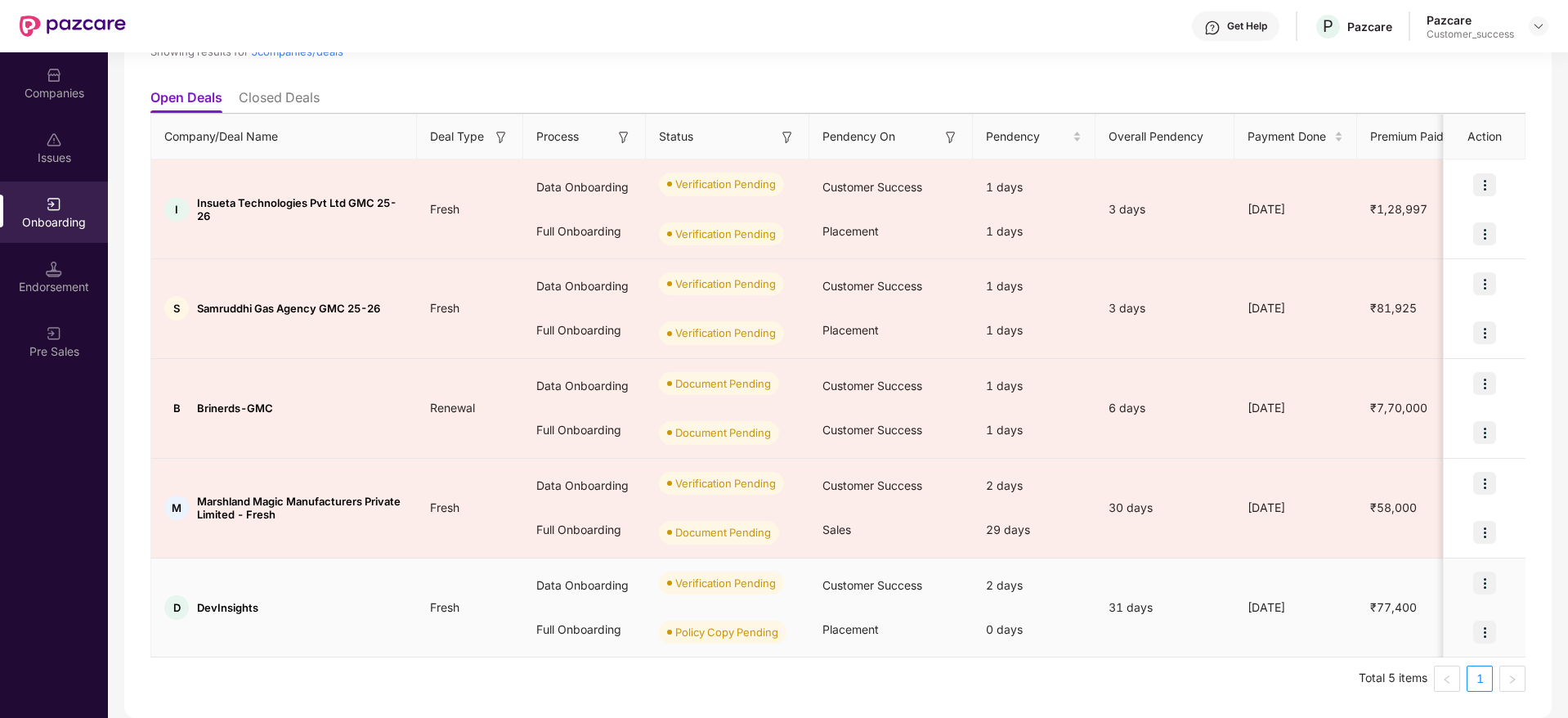
click at [234, 601] on span "DevInsights" at bounding box center [227, 608] width 61 height 13
copy span "DevInsights"
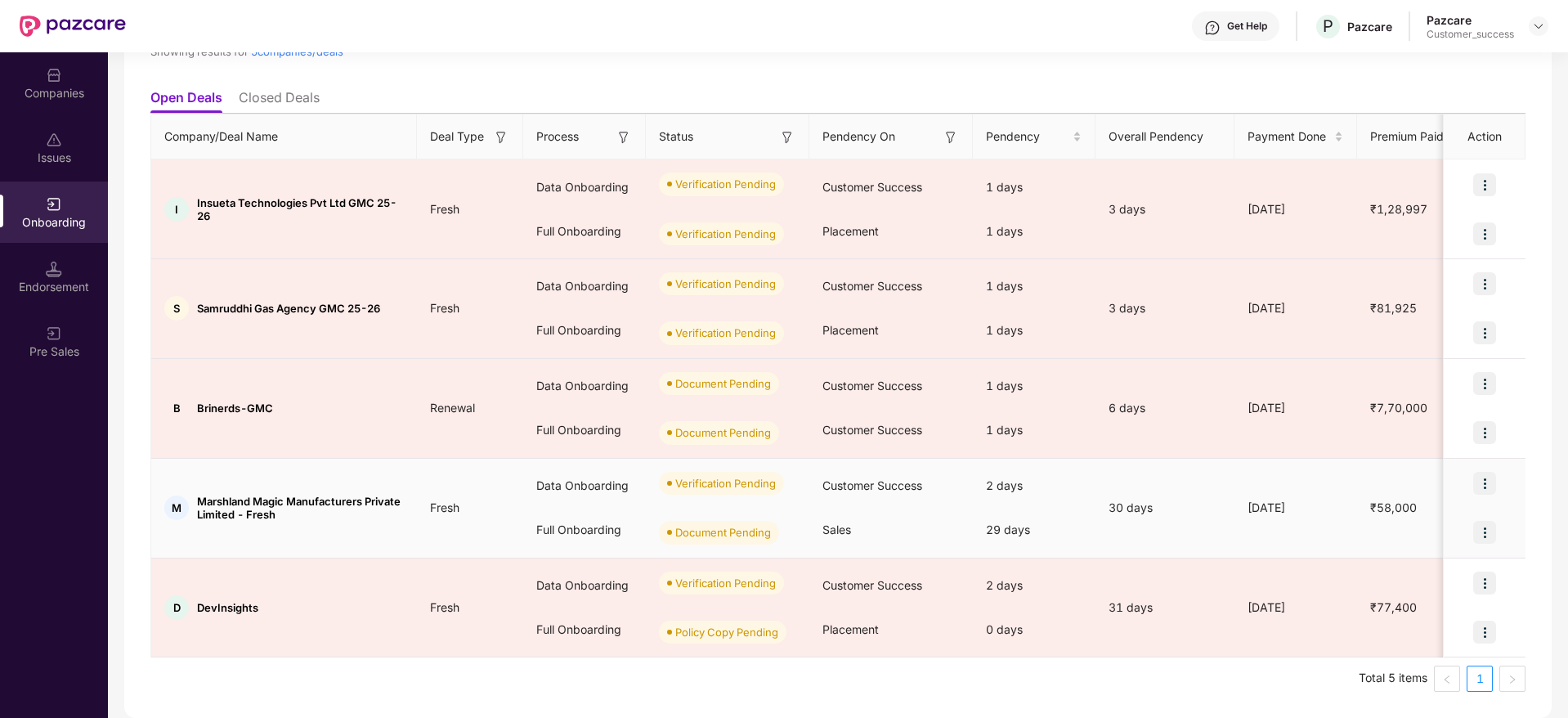
click at [275, 500] on span "Marshland Magic Manufacturers Private Limited - Fresh" at bounding box center [300, 507] width 207 height 26
drag, startPoint x: 200, startPoint y: 499, endPoint x: 235, endPoint y: 521, distance: 41.3
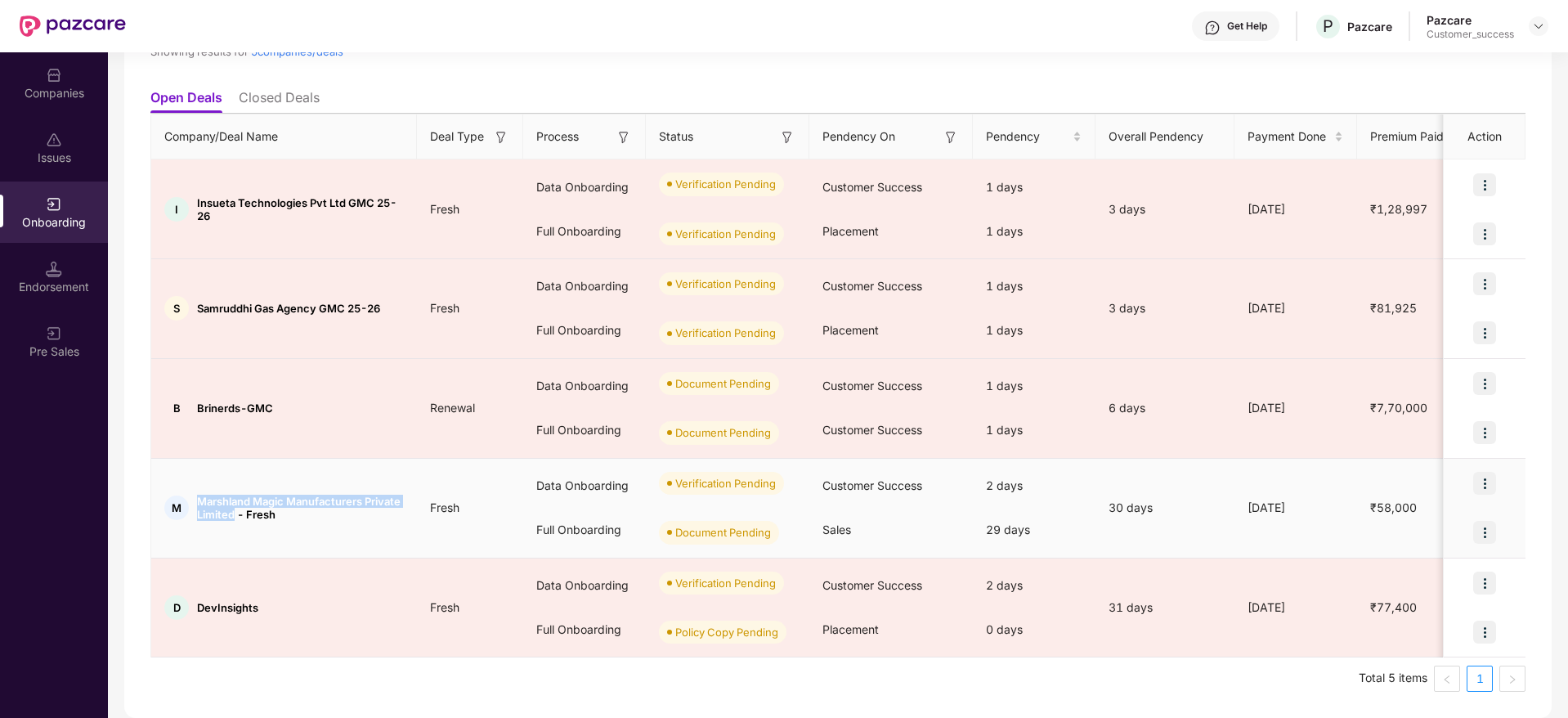
click at [235, 521] on td "M Marshland Magic Manufacturers Private Limited - Fresh" at bounding box center [284, 508] width 265 height 99
copy span "Marshland Magic Manufacturers Private Limited"
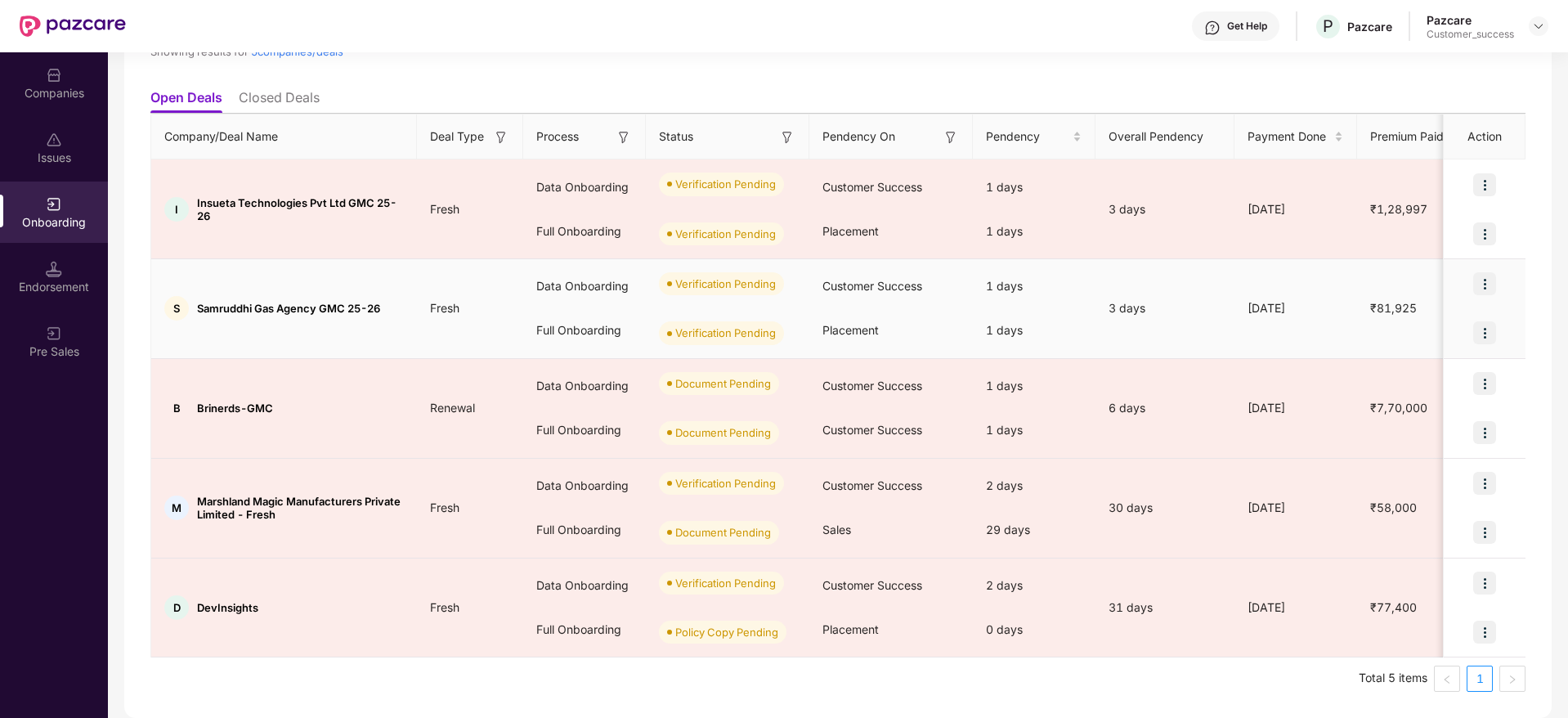
click at [289, 314] on span "Samruddhi Gas Agency GMC 25-26" at bounding box center [288, 308] width 183 height 13
click at [286, 313] on span "Samruddhi Gas Agency GMC 25-26" at bounding box center [288, 308] width 183 height 13
drag, startPoint x: 198, startPoint y: 315, endPoint x: 317, endPoint y: 326, distance: 119.5
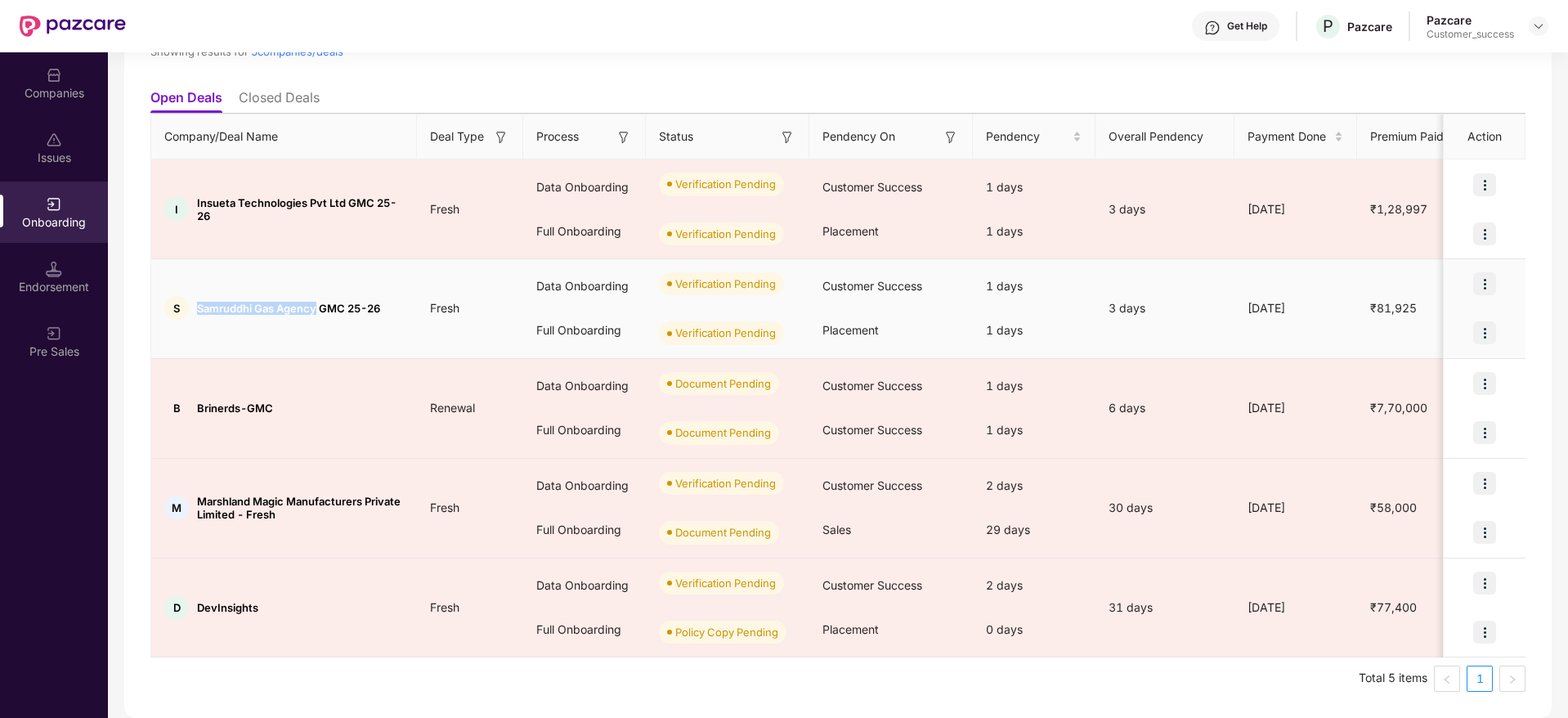
click at [317, 326] on td "S Samruddhi Gas Agency GMC 25-26" at bounding box center [284, 308] width 265 height 99
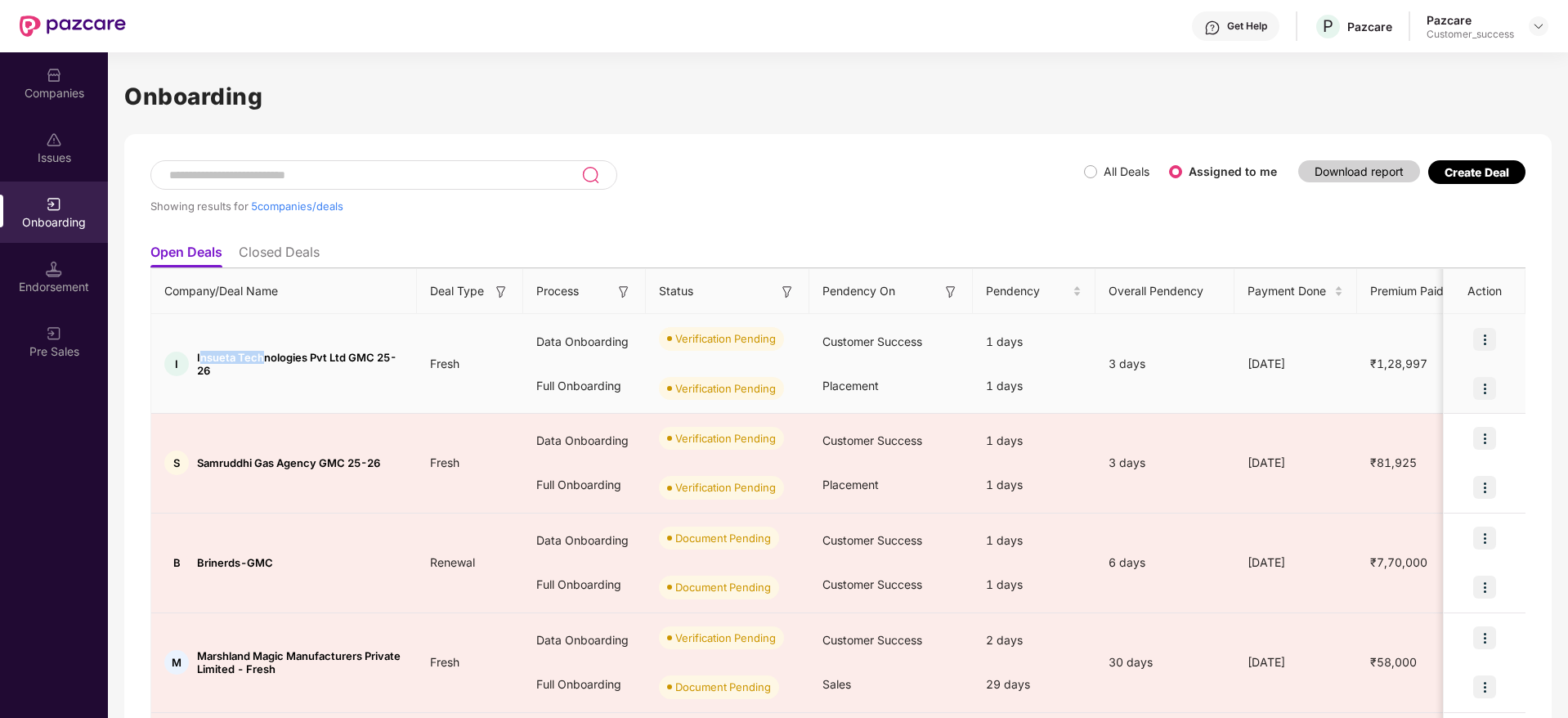
drag, startPoint x: 199, startPoint y: 359, endPoint x: 265, endPoint y: 358, distance: 66.0
click at [265, 358] on span "Insueta Technologies Pvt Ltd GMC 25-26" at bounding box center [300, 363] width 207 height 26
drag, startPoint x: 197, startPoint y: 355, endPoint x: 302, endPoint y: 359, distance: 105.1
click at [302, 359] on div "I Insueta Technologies Pvt Ltd GMC 25-26" at bounding box center [284, 363] width 265 height 26
click at [200, 353] on span "Insueta Technologies Pvt Ltd GMC 25-26" at bounding box center [300, 363] width 207 height 26
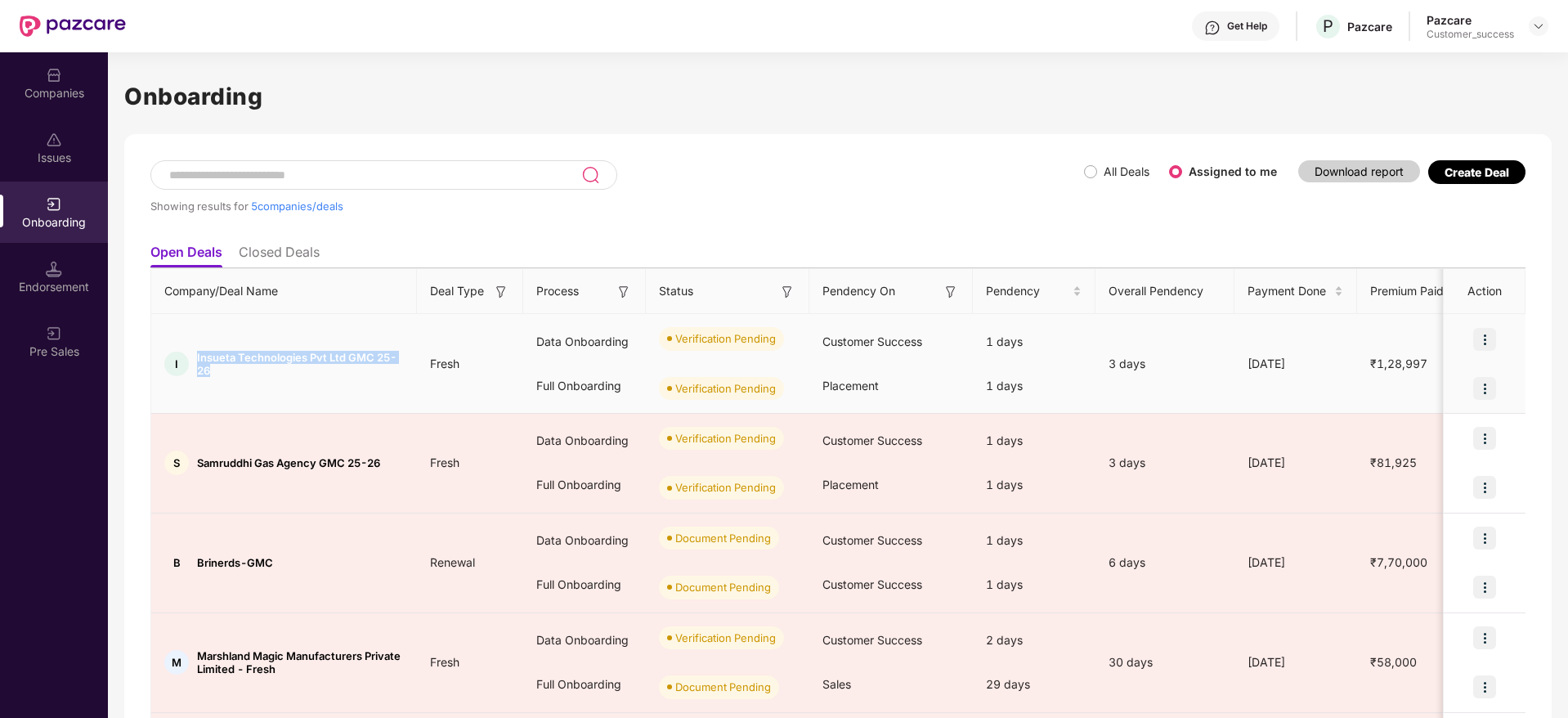
drag, startPoint x: 193, startPoint y: 356, endPoint x: 306, endPoint y: 366, distance: 113.4
click at [306, 366] on div "I Insueta Technologies Pvt Ltd GMC 25-26" at bounding box center [284, 363] width 265 height 26
click at [349, 352] on span "Insueta Technologies Pvt Ltd GMC 25-26" at bounding box center [300, 363] width 207 height 26
drag, startPoint x: 346, startPoint y: 354, endPoint x: 191, endPoint y: 348, distance: 155.1
click at [191, 348] on td "I Insueta Technologies Pvt Ltd GMC 25-26" at bounding box center [284, 363] width 265 height 99
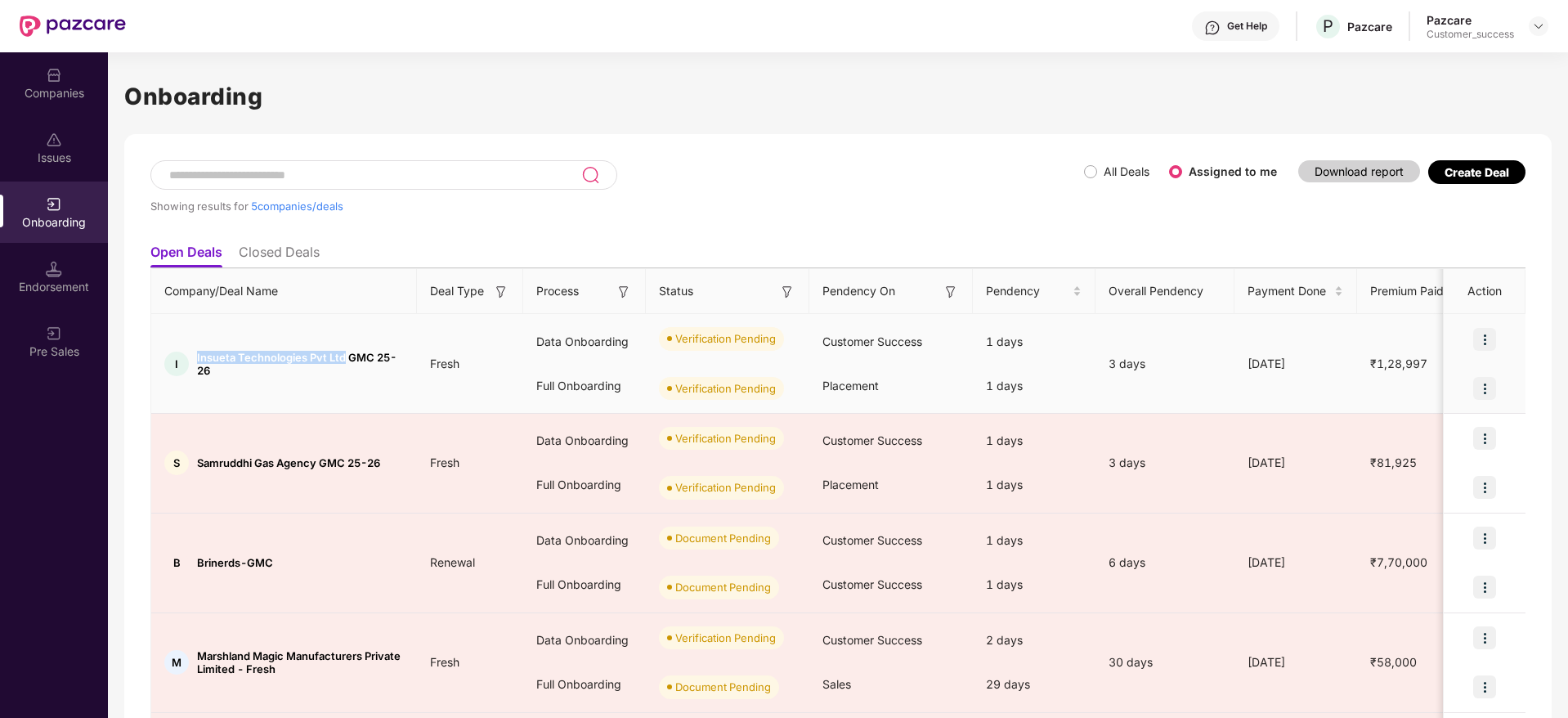
copy div "Insueta Technologies Pvt Ltd"
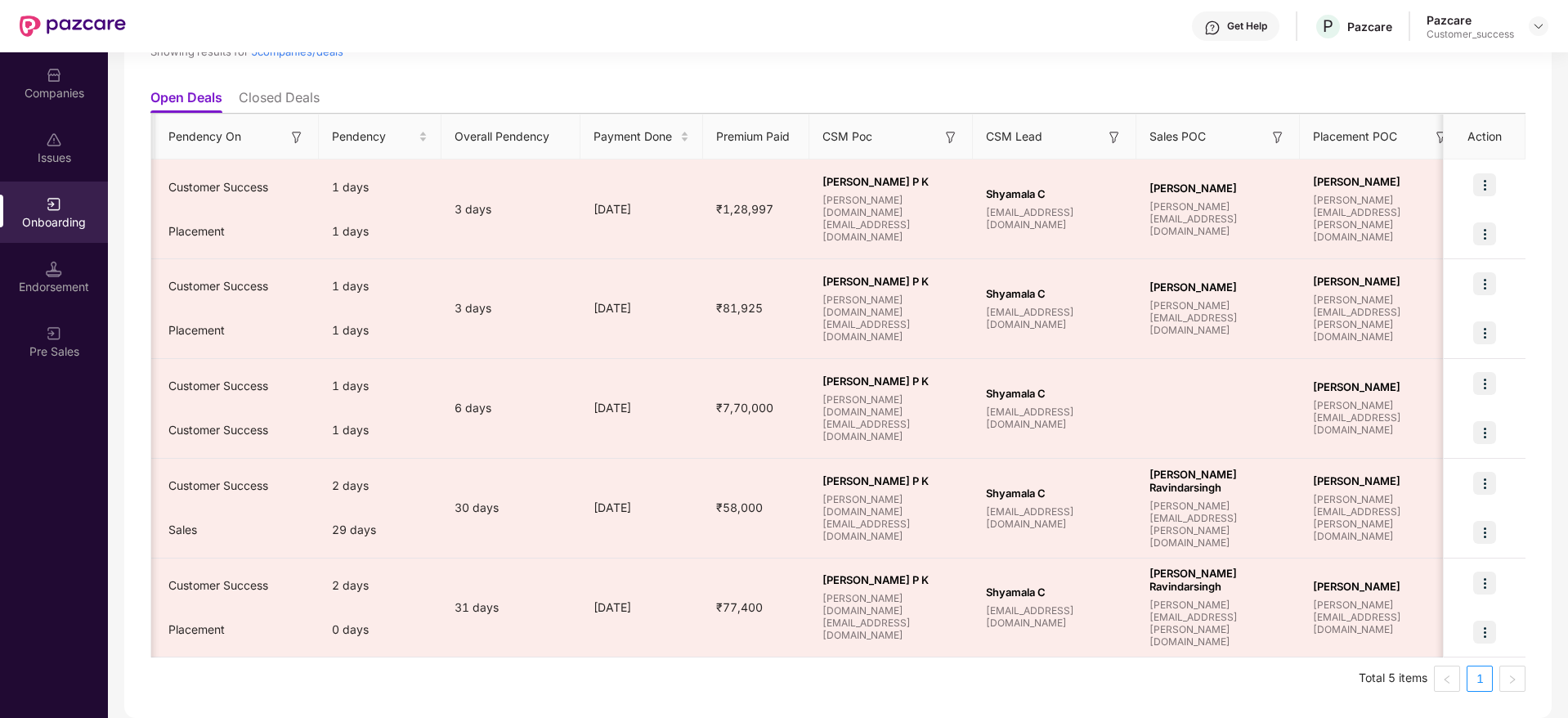
scroll to position [0, 657]
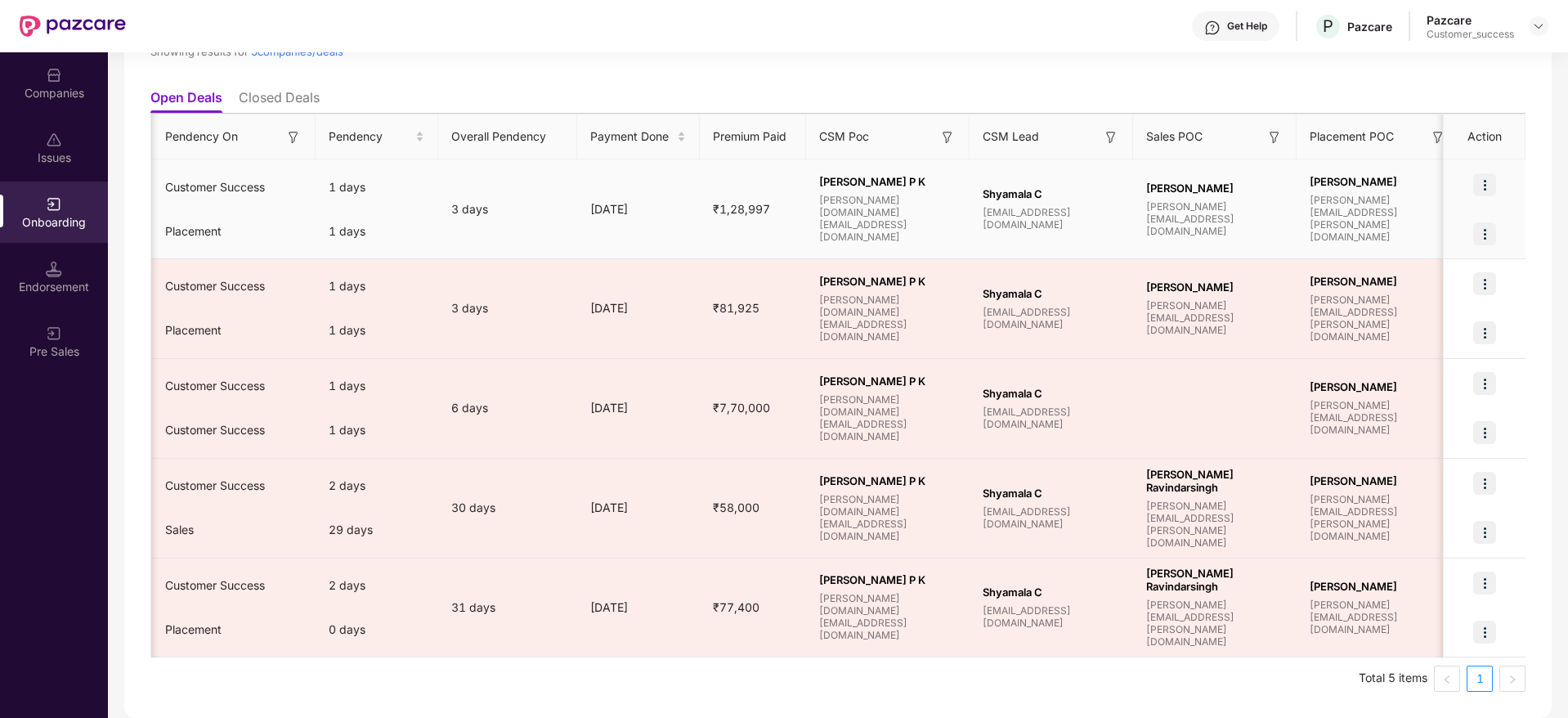
click at [1473, 182] on img at bounding box center [1484, 184] width 23 height 23
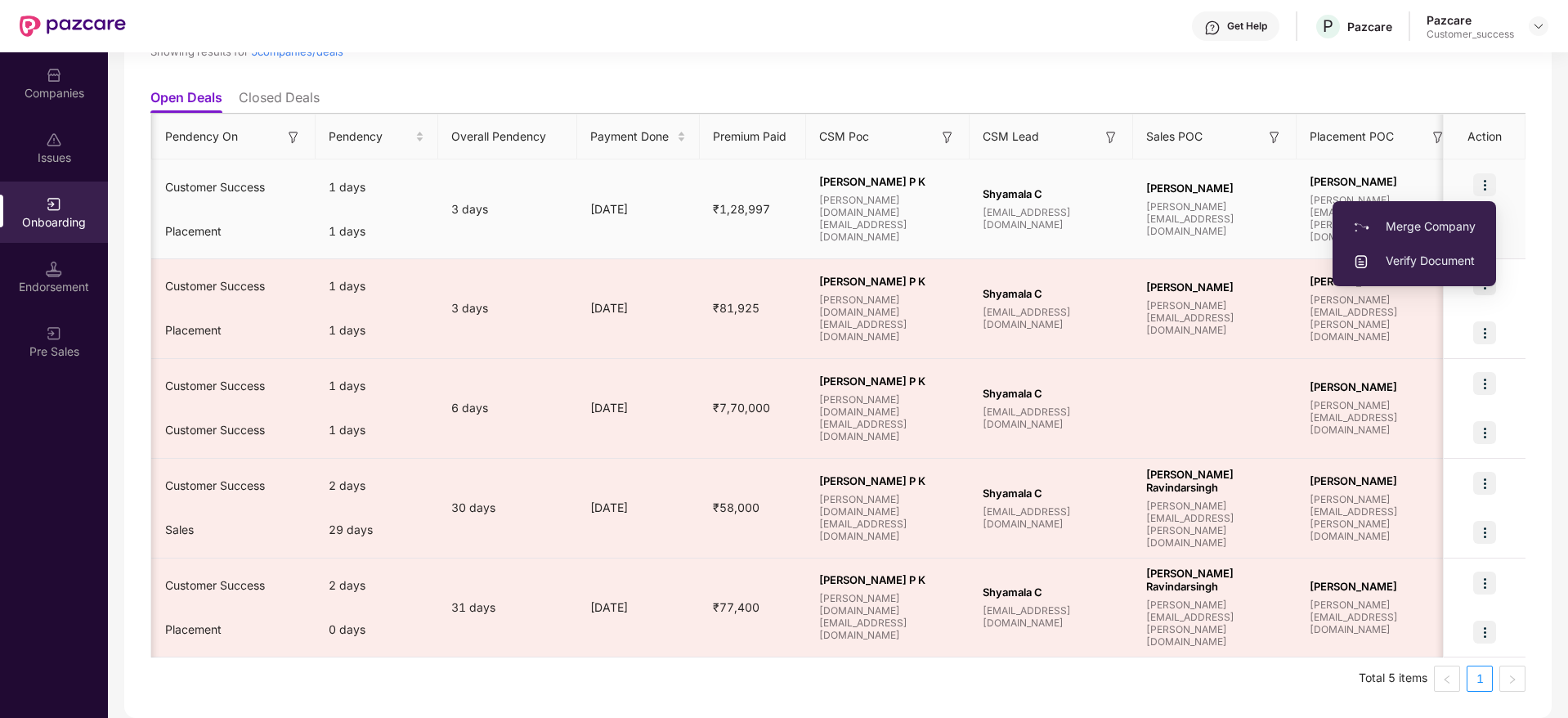
click at [1427, 258] on span "Verify Document" at bounding box center [1414, 261] width 122 height 18
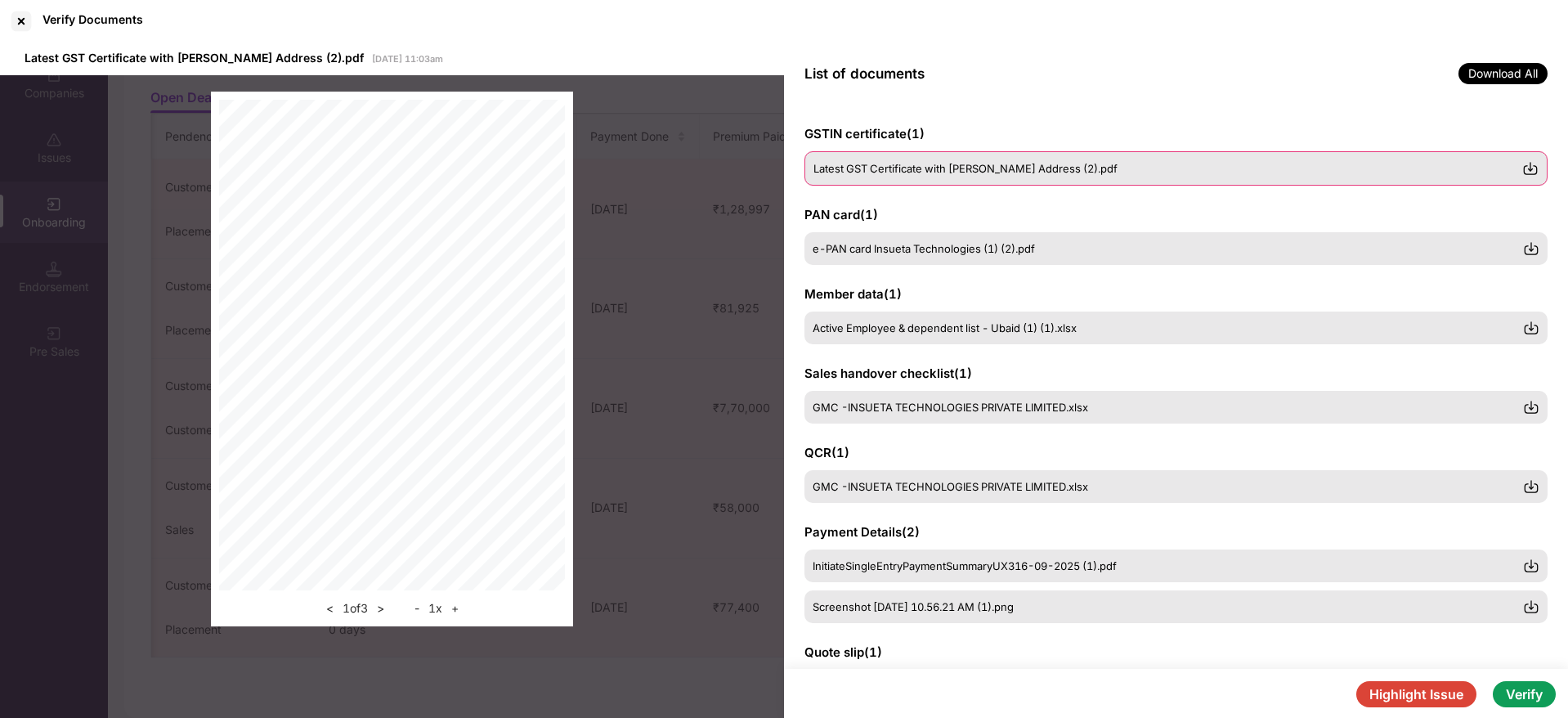
click at [1185, 176] on div "Latest GST Certificate with [PERSON_NAME] Address (2).pdf" at bounding box center [1176, 169] width 742 height 35
click at [1524, 163] on img at bounding box center [1530, 169] width 16 height 16
click at [1531, 245] on img at bounding box center [1530, 248] width 16 height 16
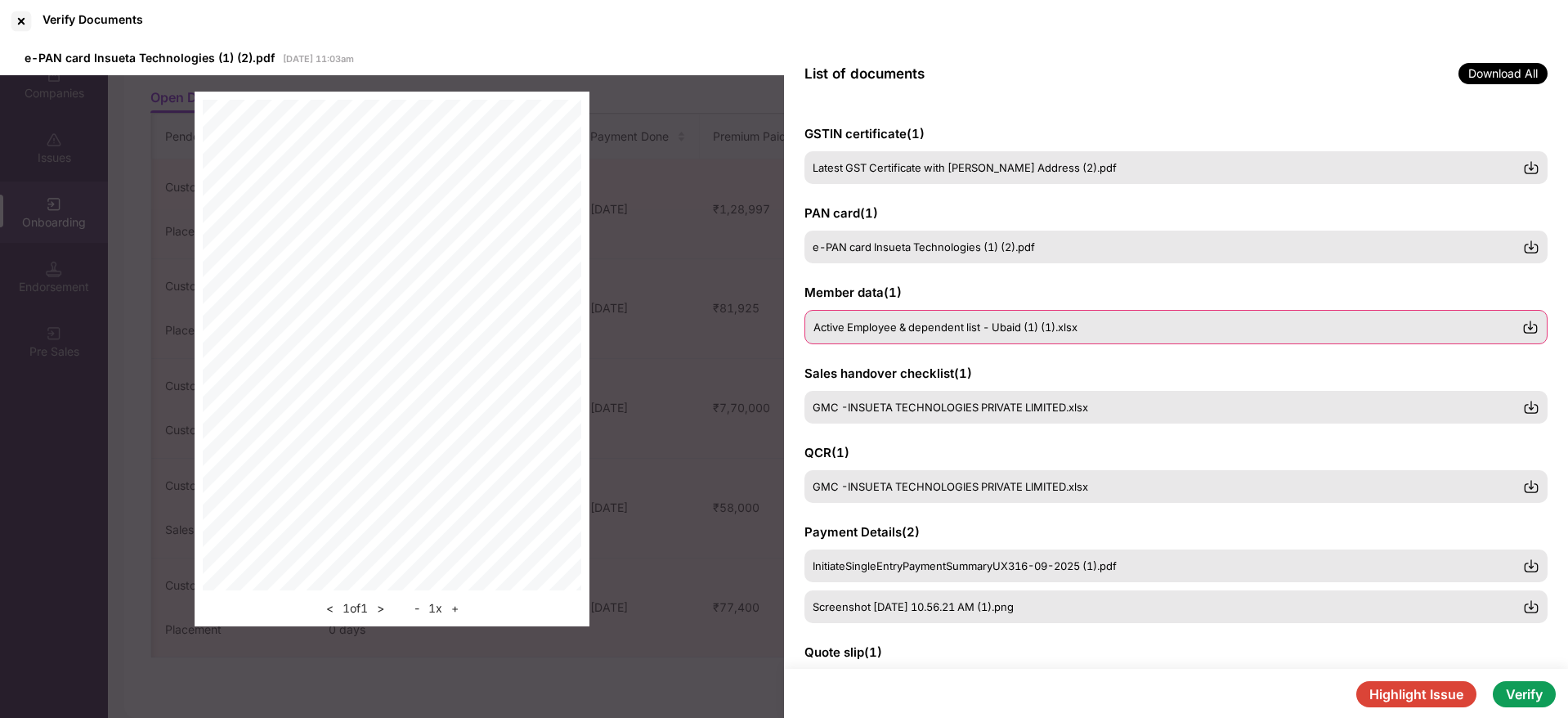
click at [898, 327] on span "Active Employee & dependent list - Ubaid (1) (1).xlsx" at bounding box center [945, 327] width 264 height 13
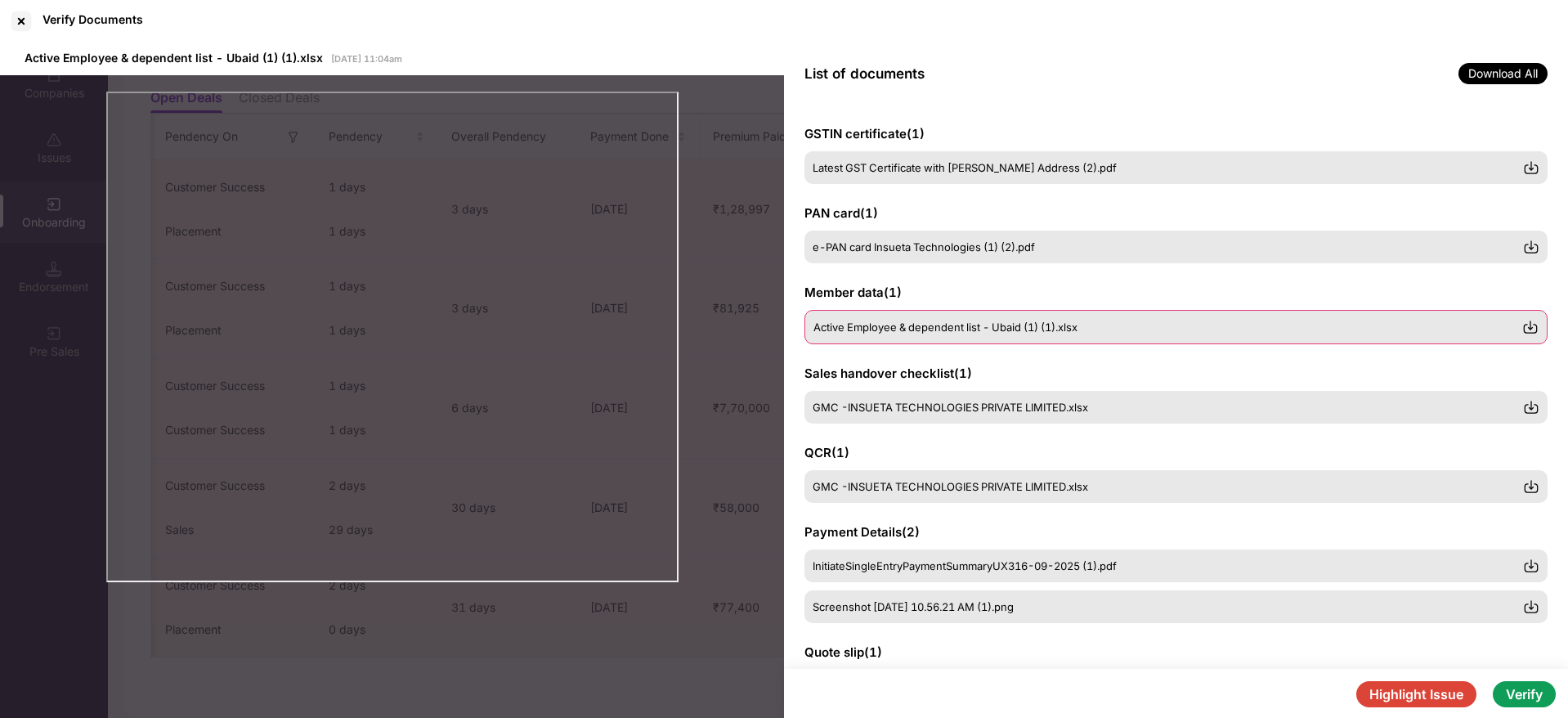
click at [1528, 327] on img at bounding box center [1530, 327] width 16 height 16
click at [1537, 401] on img at bounding box center [1530, 406] width 16 height 16
click at [1531, 484] on img at bounding box center [1530, 485] width 16 height 16
click at [1531, 561] on img at bounding box center [1530, 565] width 16 height 16
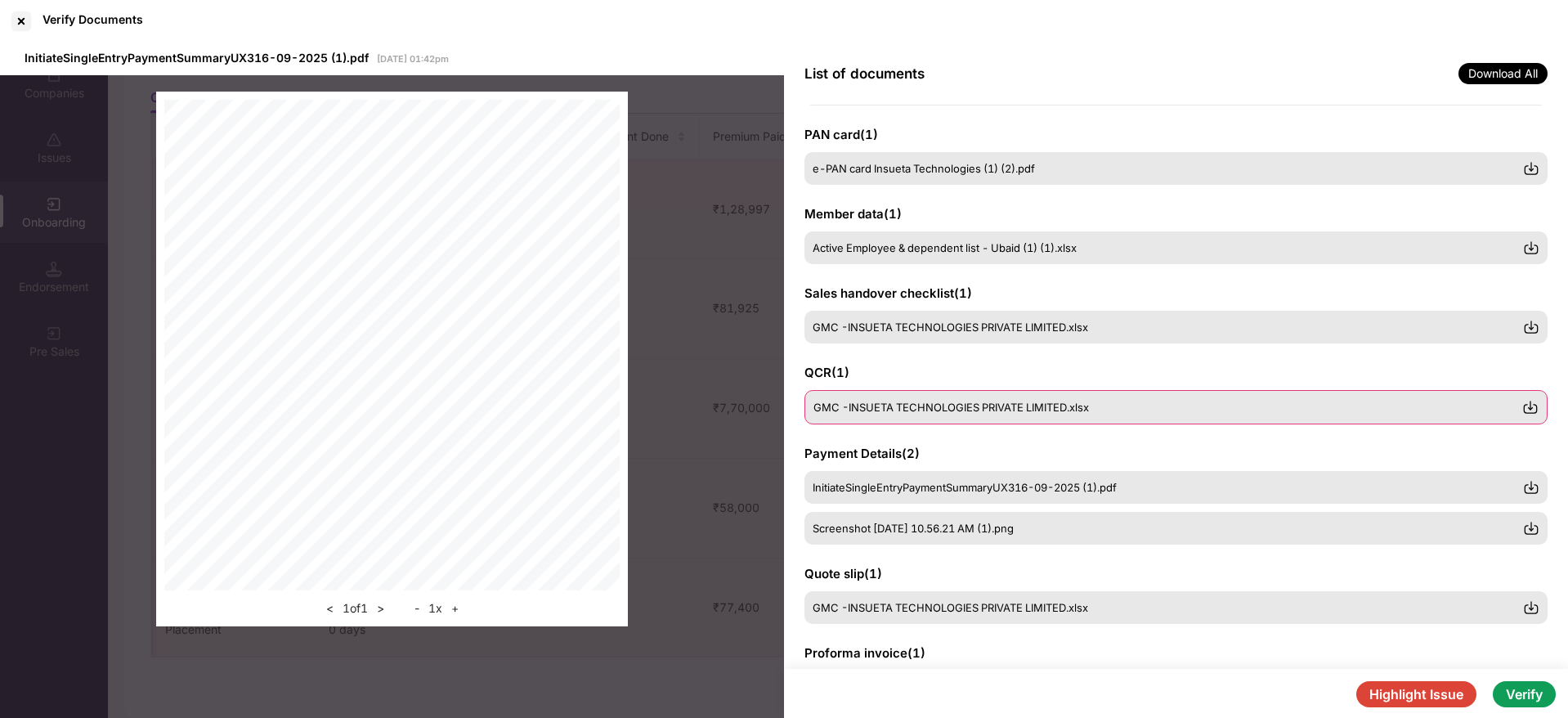
scroll to position [90, 0]
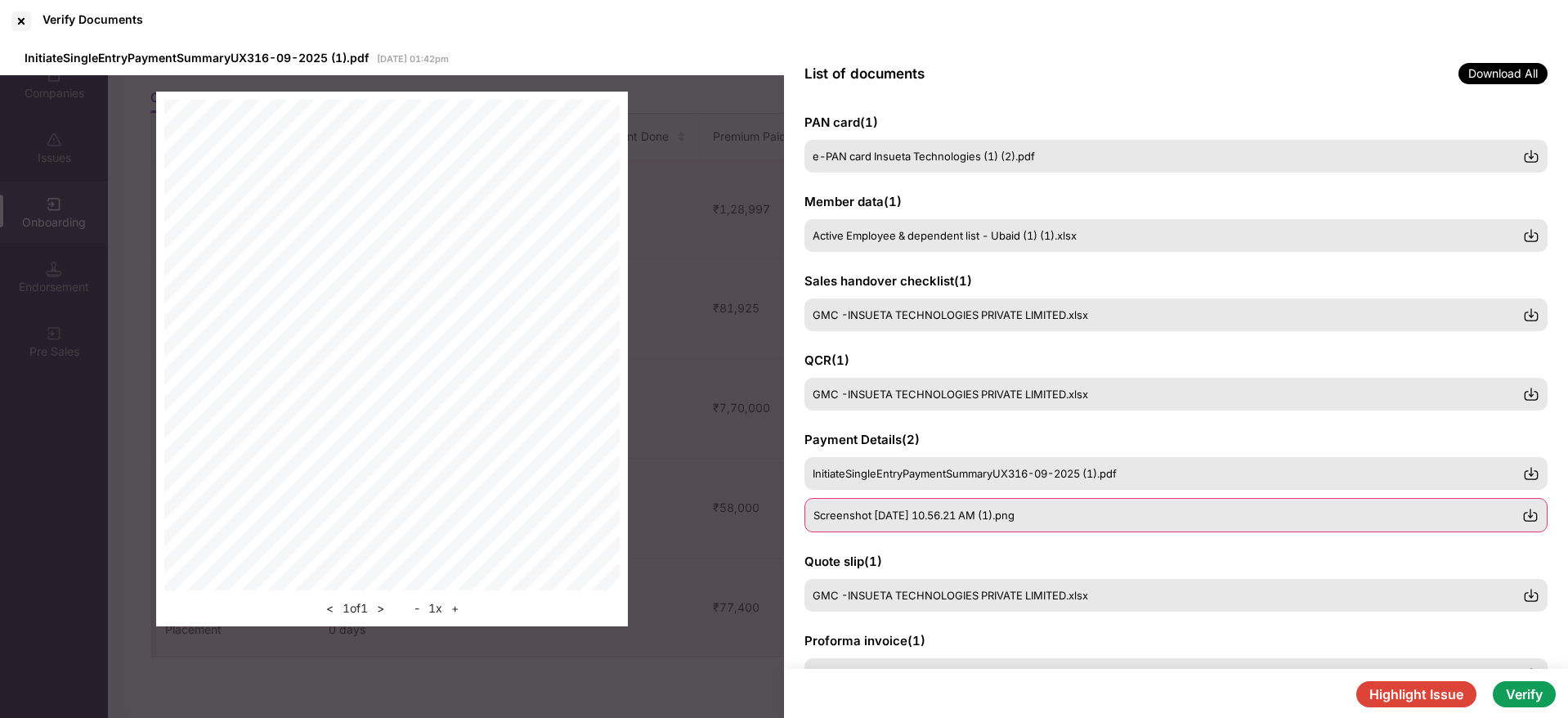
click at [1534, 517] on img at bounding box center [1530, 515] width 16 height 16
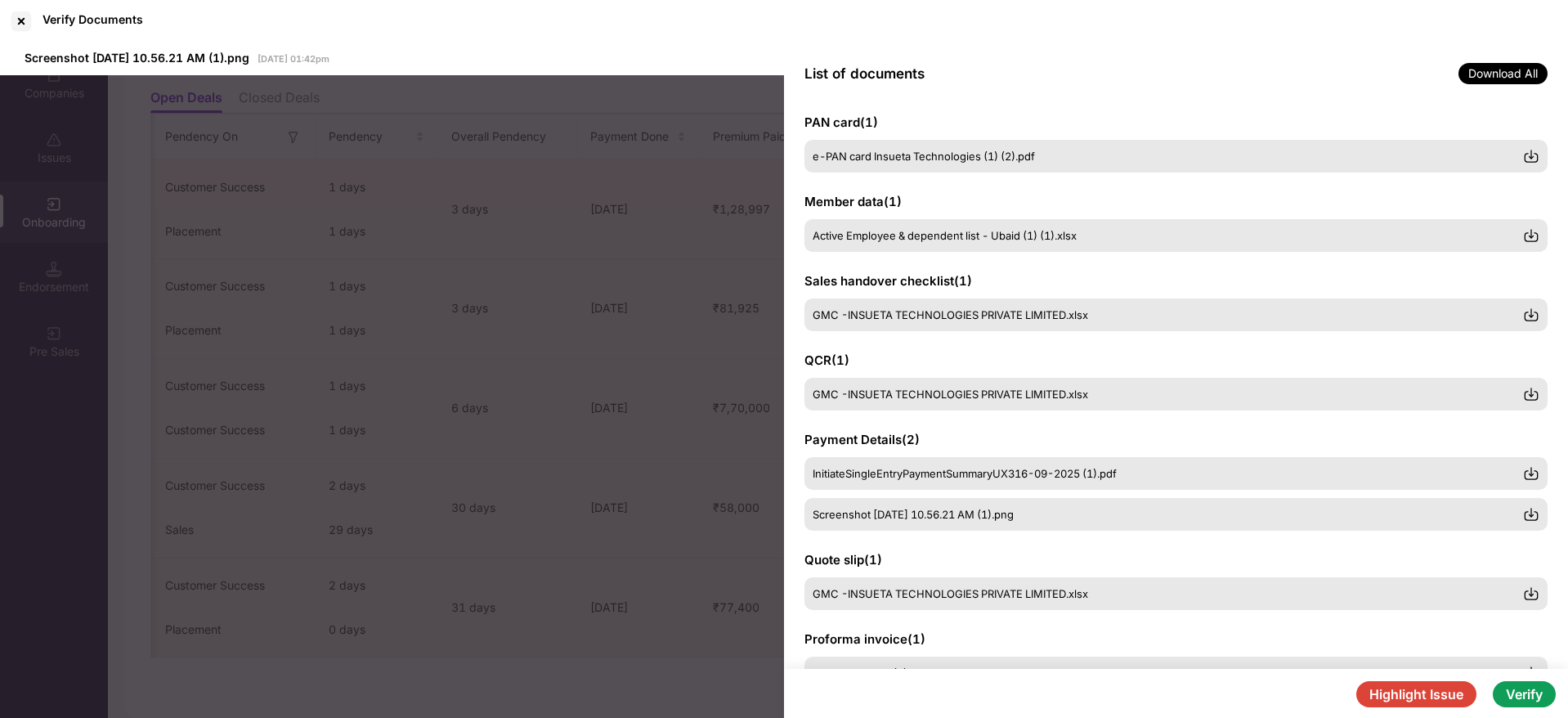
scroll to position [229, 0]
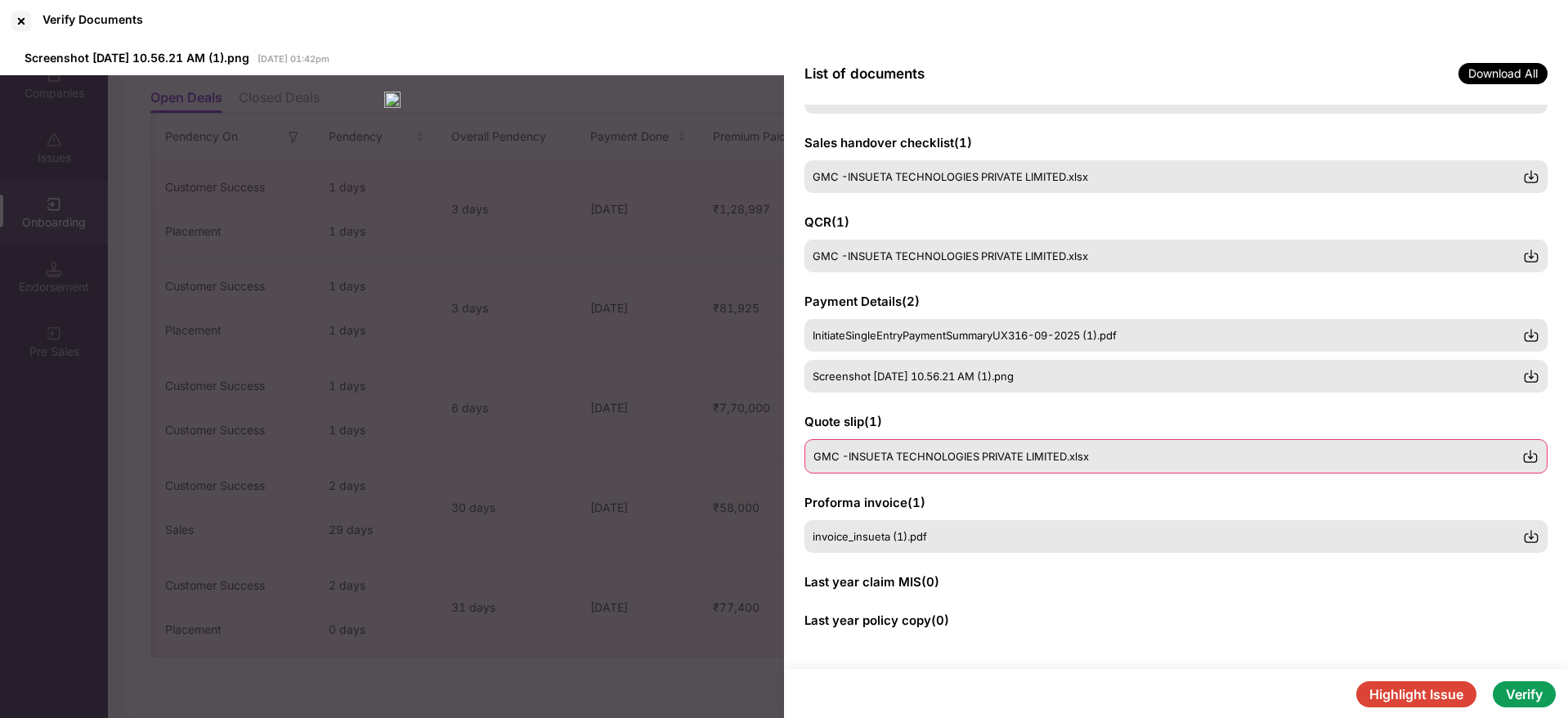
click at [1532, 454] on img at bounding box center [1530, 456] width 16 height 16
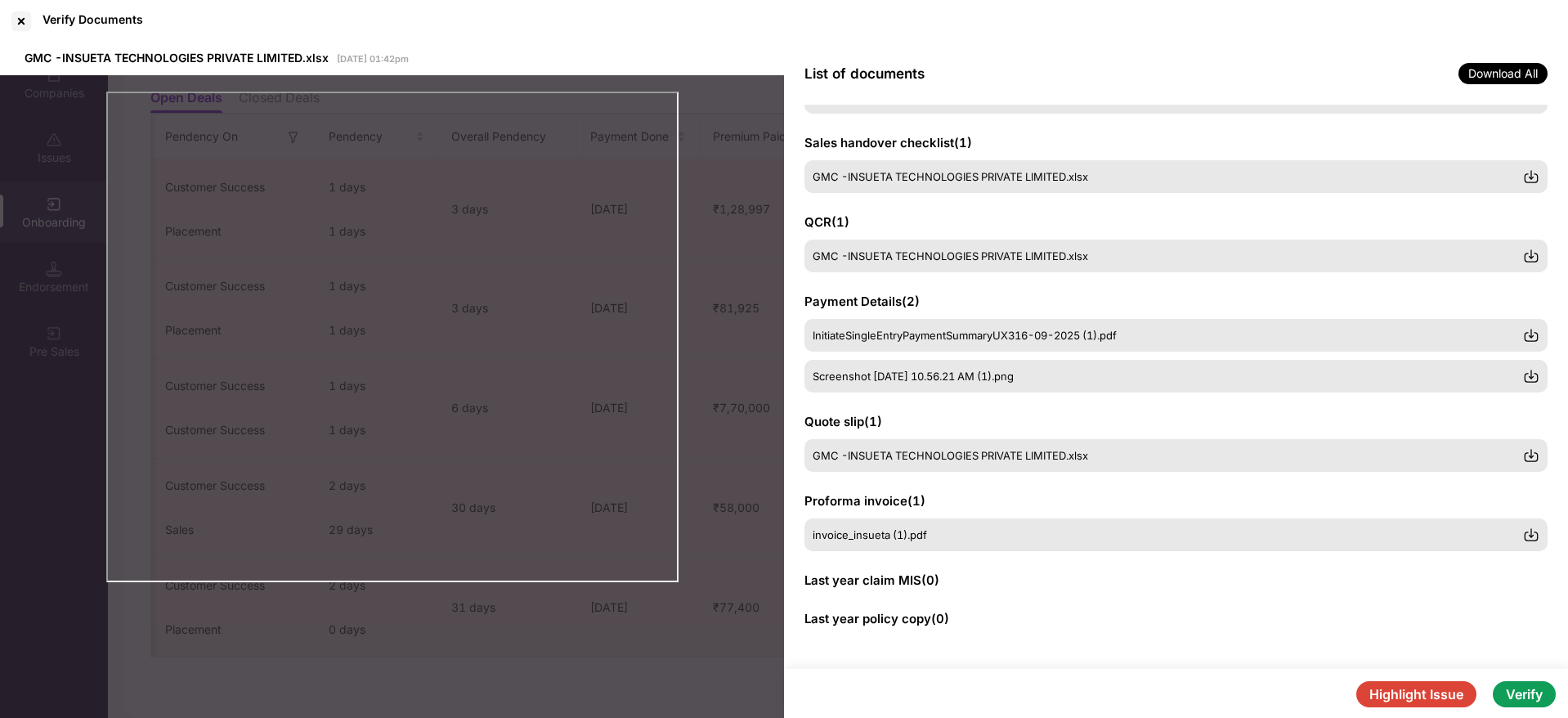
click at [1516, 685] on button "Verify" at bounding box center [1523, 693] width 63 height 26
